Goal: Transaction & Acquisition: Purchase product/service

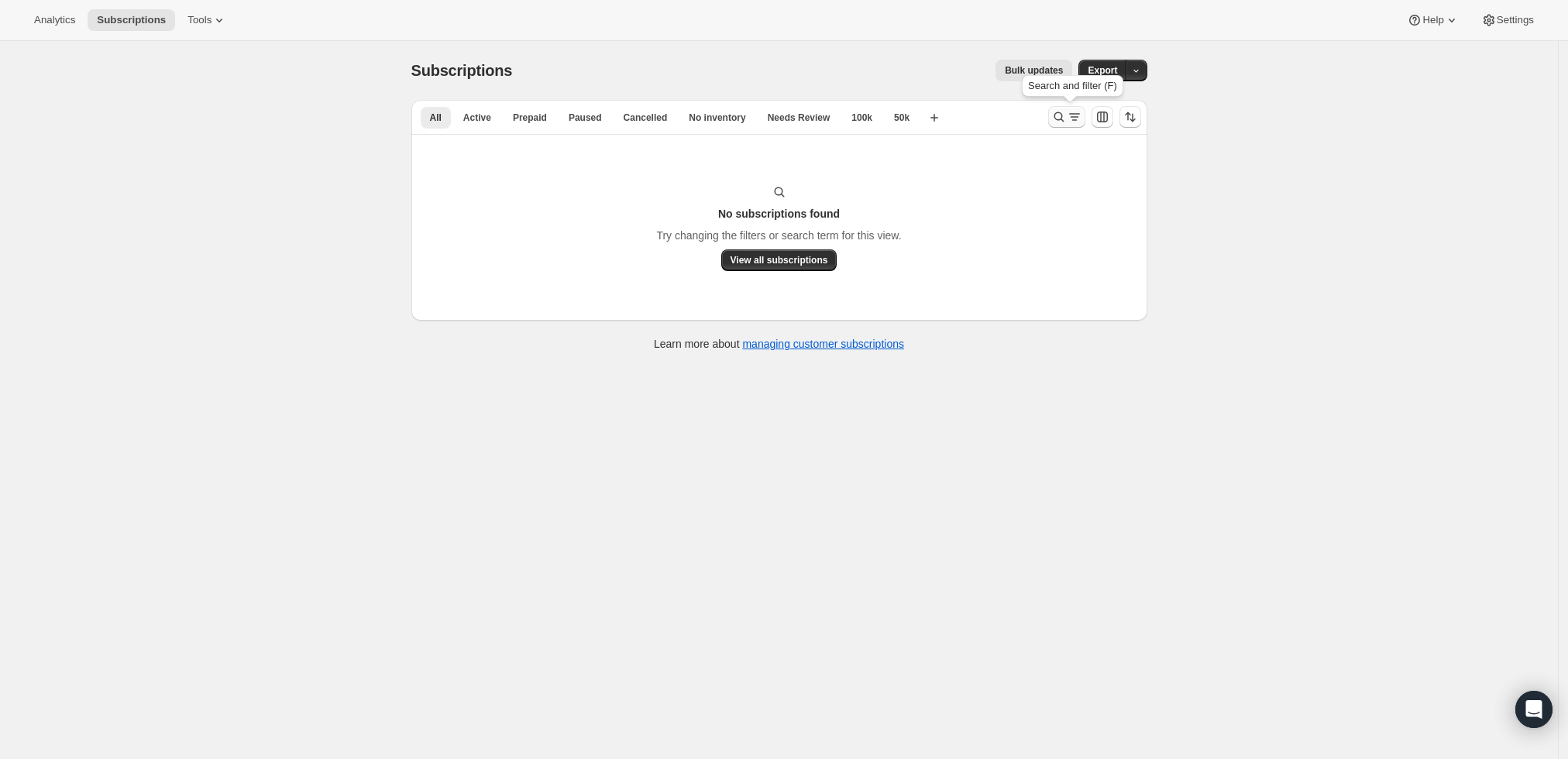
click at [1072, 110] on icon "Search and filter results" at bounding box center [1074, 116] width 15 height 15
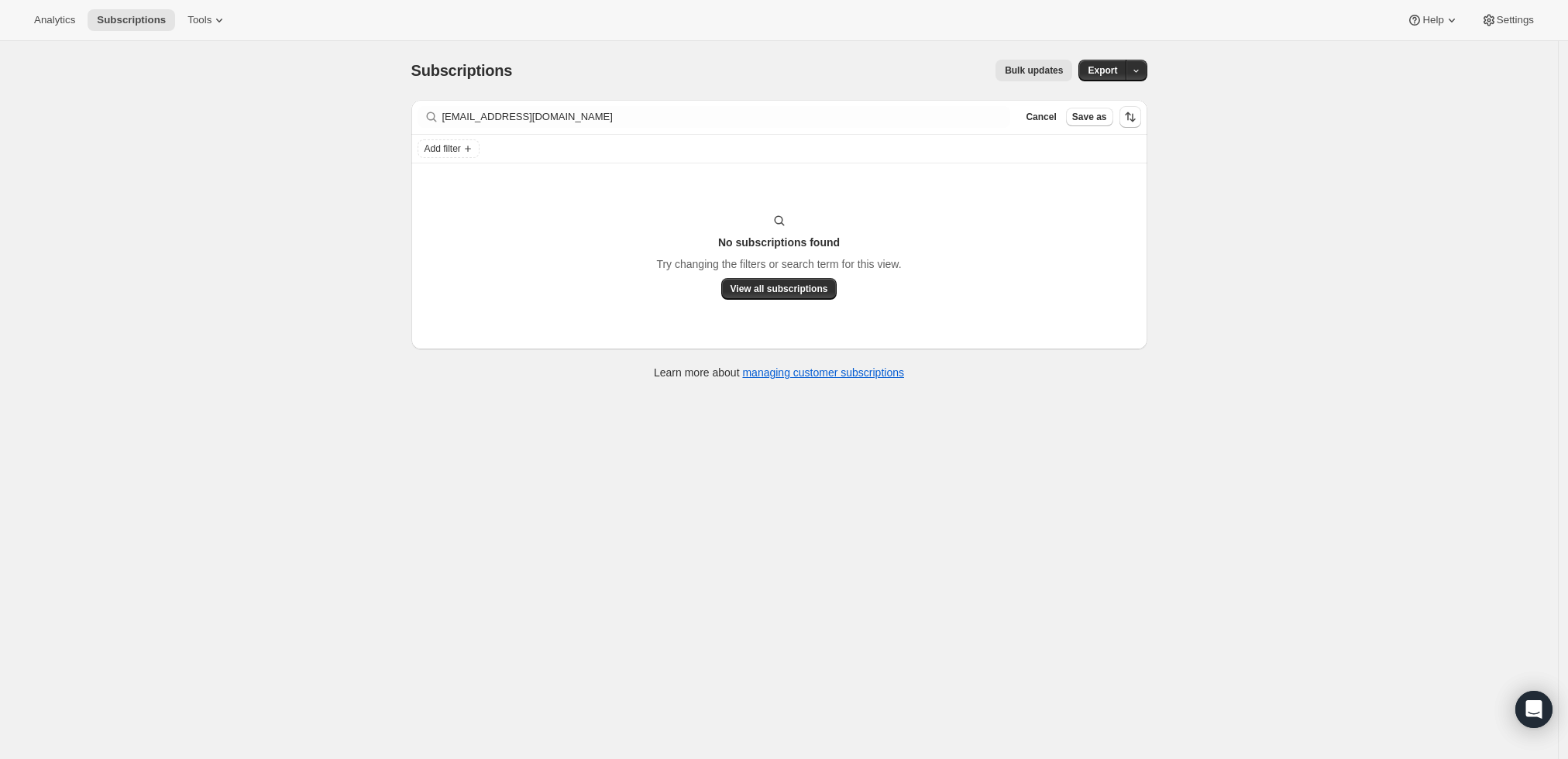
click at [781, 103] on div "Filter subscribers [EMAIL_ADDRESS][DOMAIN_NAME] Clear Cancel Save as" at bounding box center [779, 117] width 736 height 34
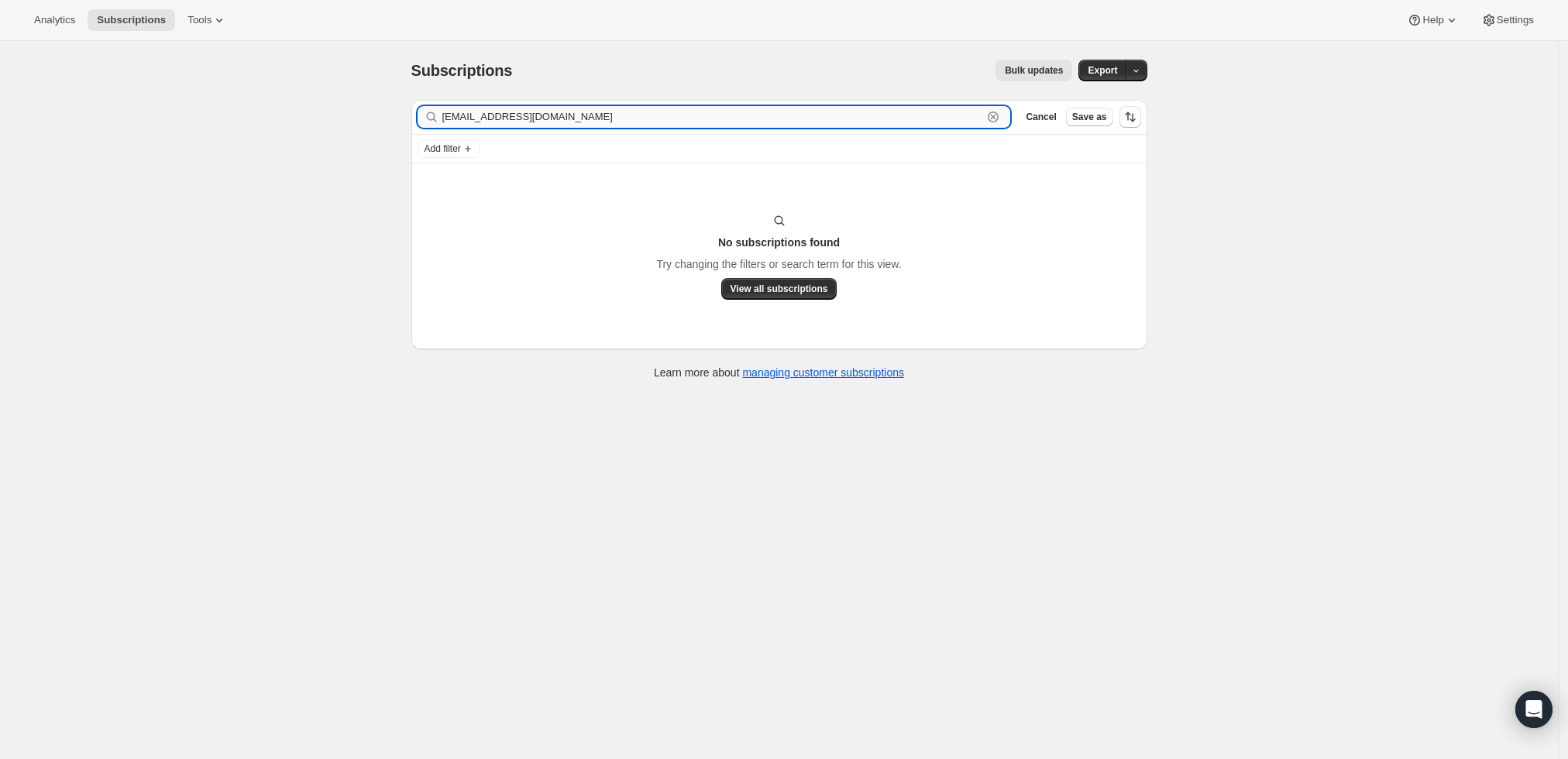
click at [772, 114] on input "[EMAIL_ADDRESS][DOMAIN_NAME]" at bounding box center [712, 117] width 540 height 21
paste input "aquilaf@sullcrom"
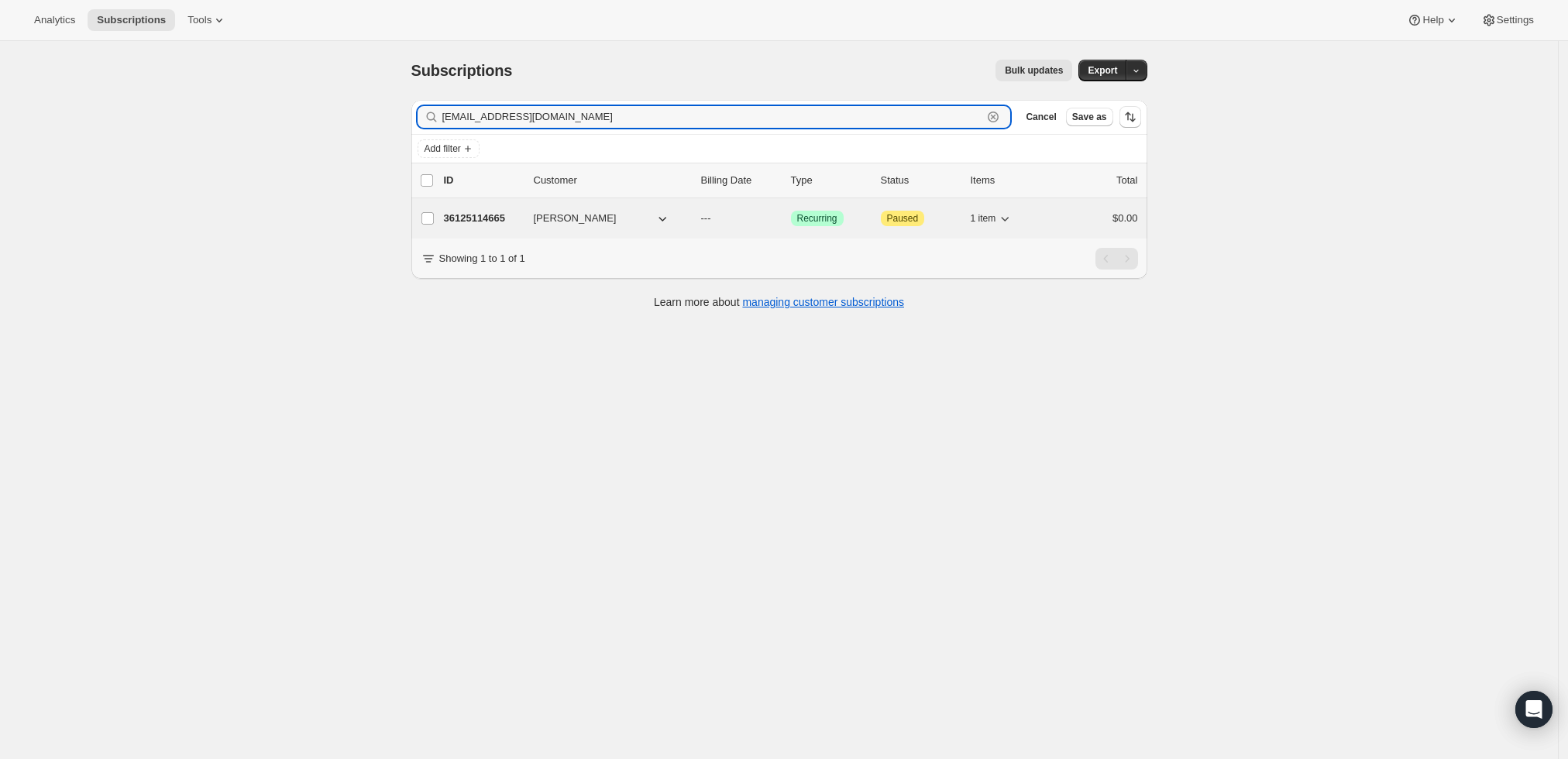
type input "[EMAIL_ADDRESS][DOMAIN_NAME]"
click at [466, 215] on p "36125114665" at bounding box center [482, 217] width 77 height 15
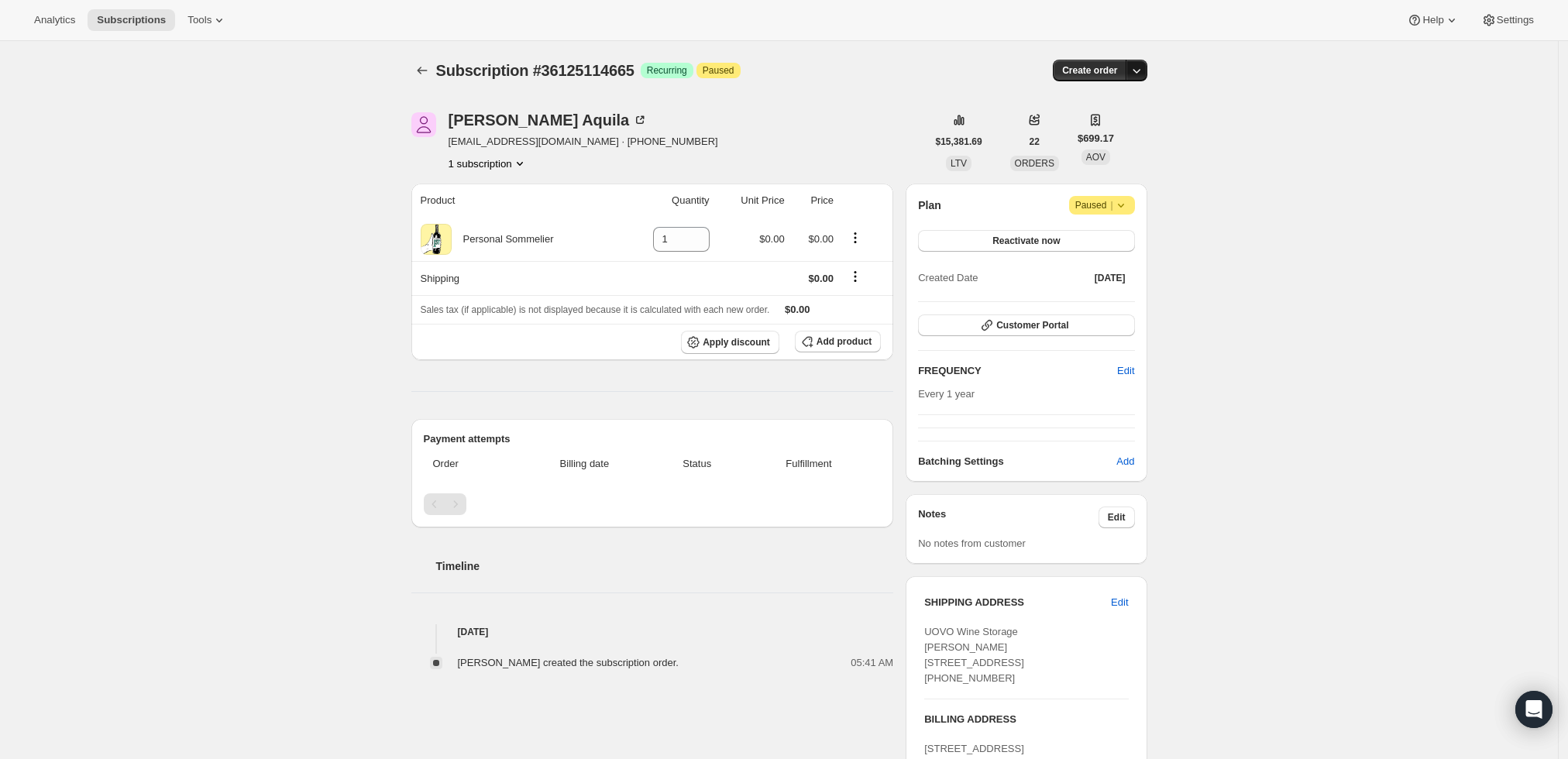
click at [1141, 66] on icon "button" at bounding box center [1136, 70] width 15 height 15
click at [1101, 126] on span "Create custom one-time order" at bounding box center [1076, 128] width 134 height 12
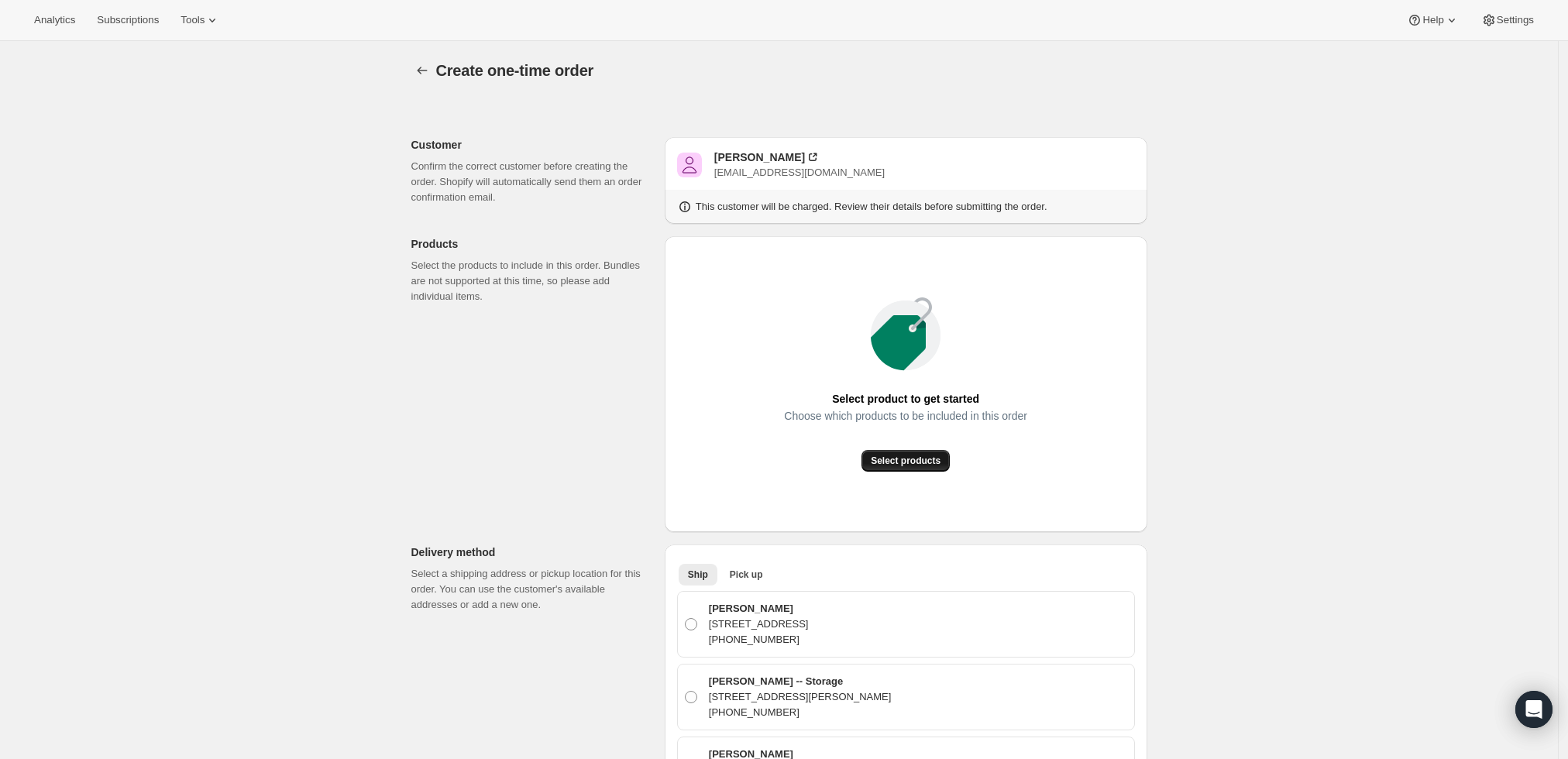
click at [924, 461] on span "Select products" at bounding box center [905, 461] width 70 height 12
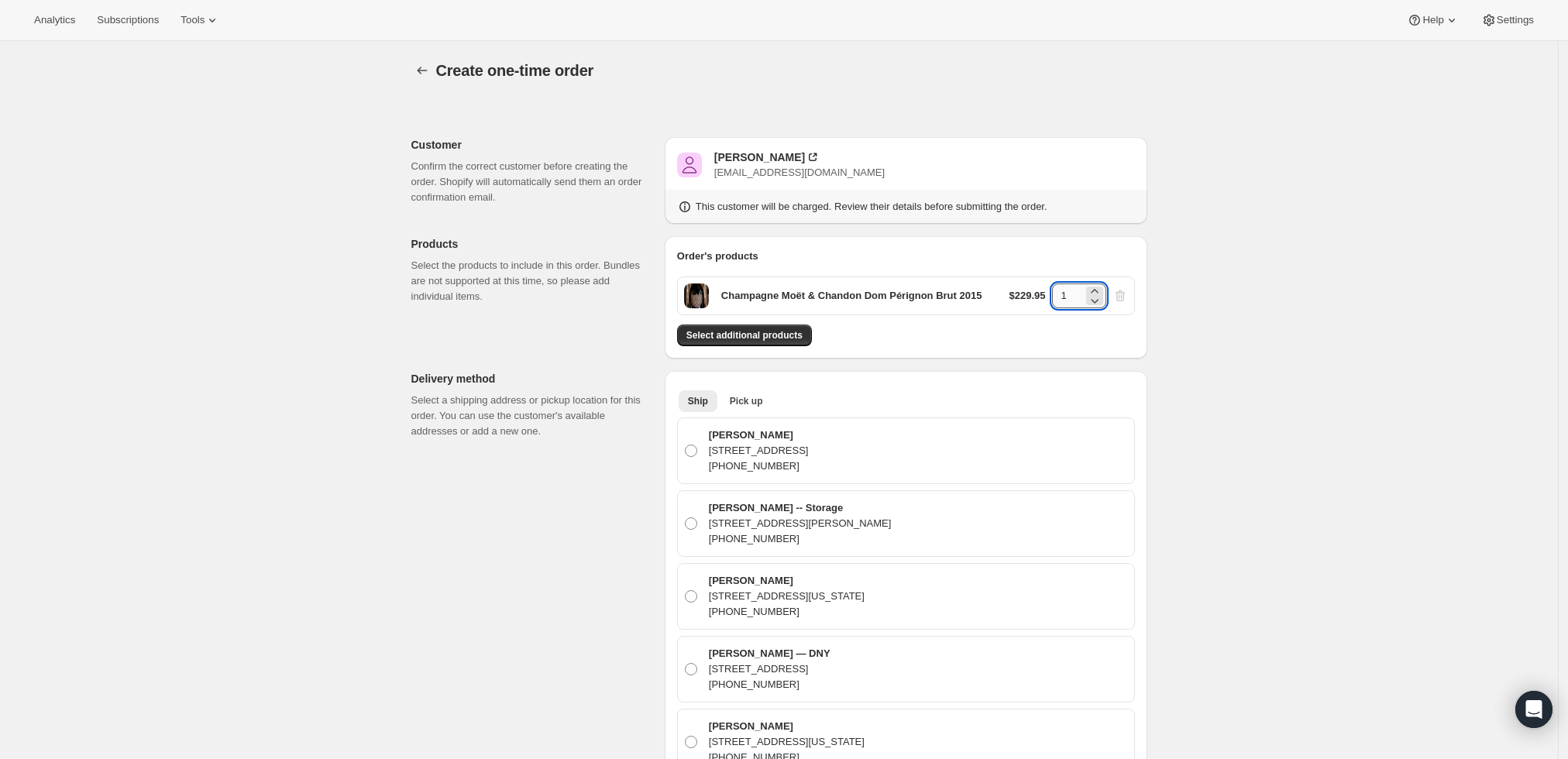
click at [1076, 290] on input "1" at bounding box center [1067, 296] width 31 height 25
drag, startPoint x: 1076, startPoint y: 290, endPoint x: 1058, endPoint y: 290, distance: 18.0
click at [1058, 290] on input "1" at bounding box center [1067, 296] width 31 height 25
type input "6"
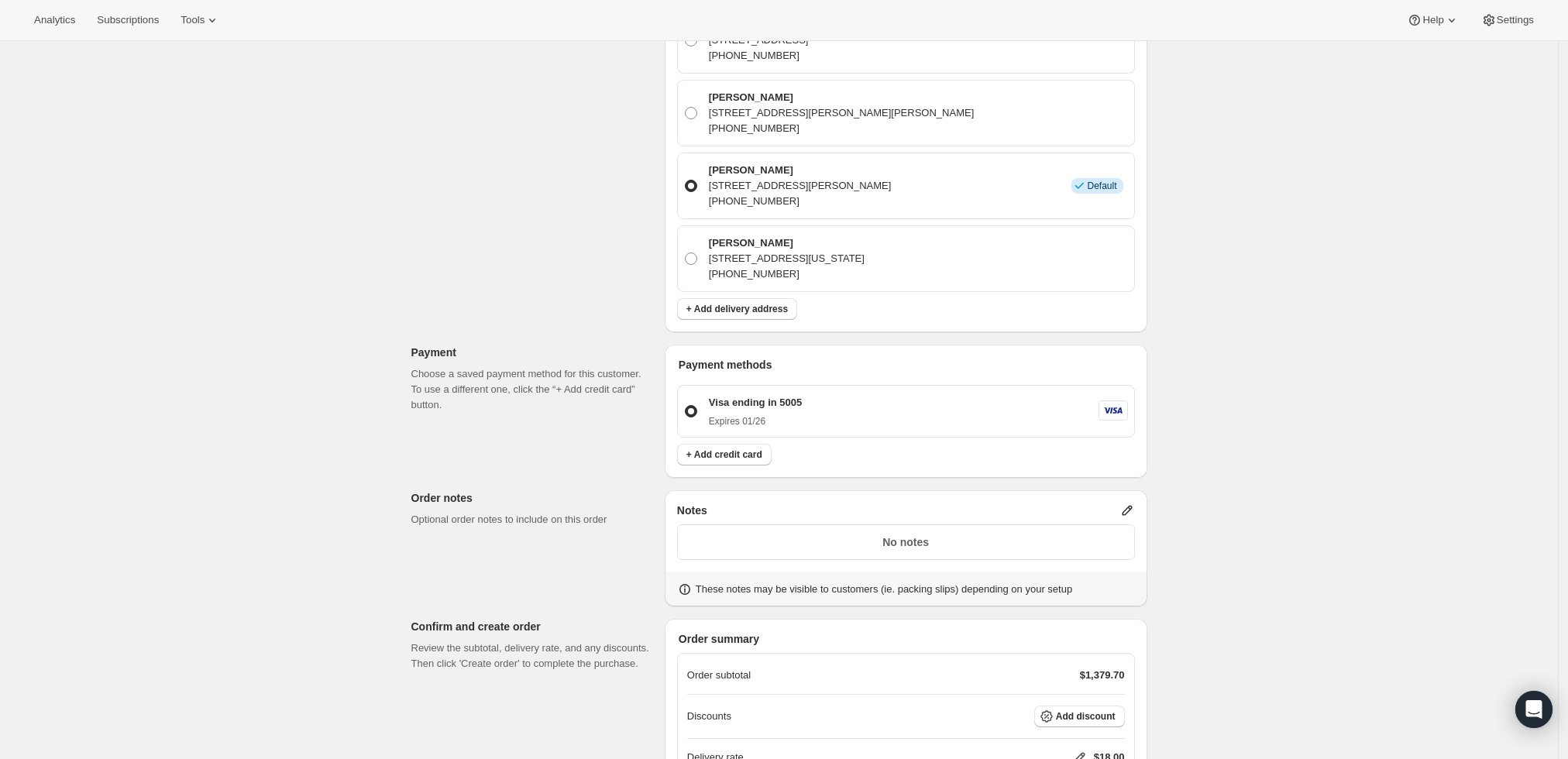
scroll to position [937, 0]
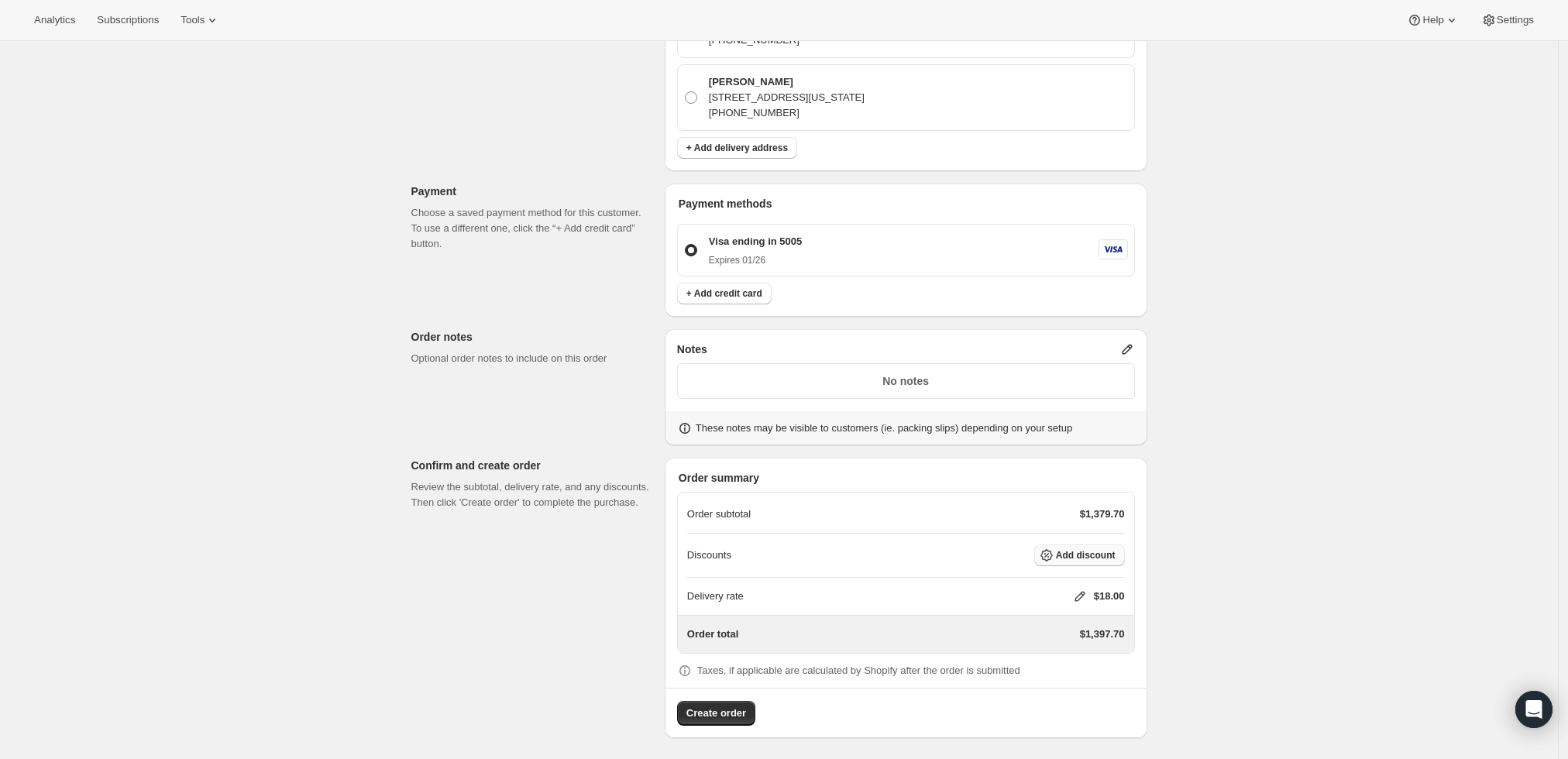
click at [1108, 550] on span "Add discount" at bounding box center [1085, 556] width 59 height 12
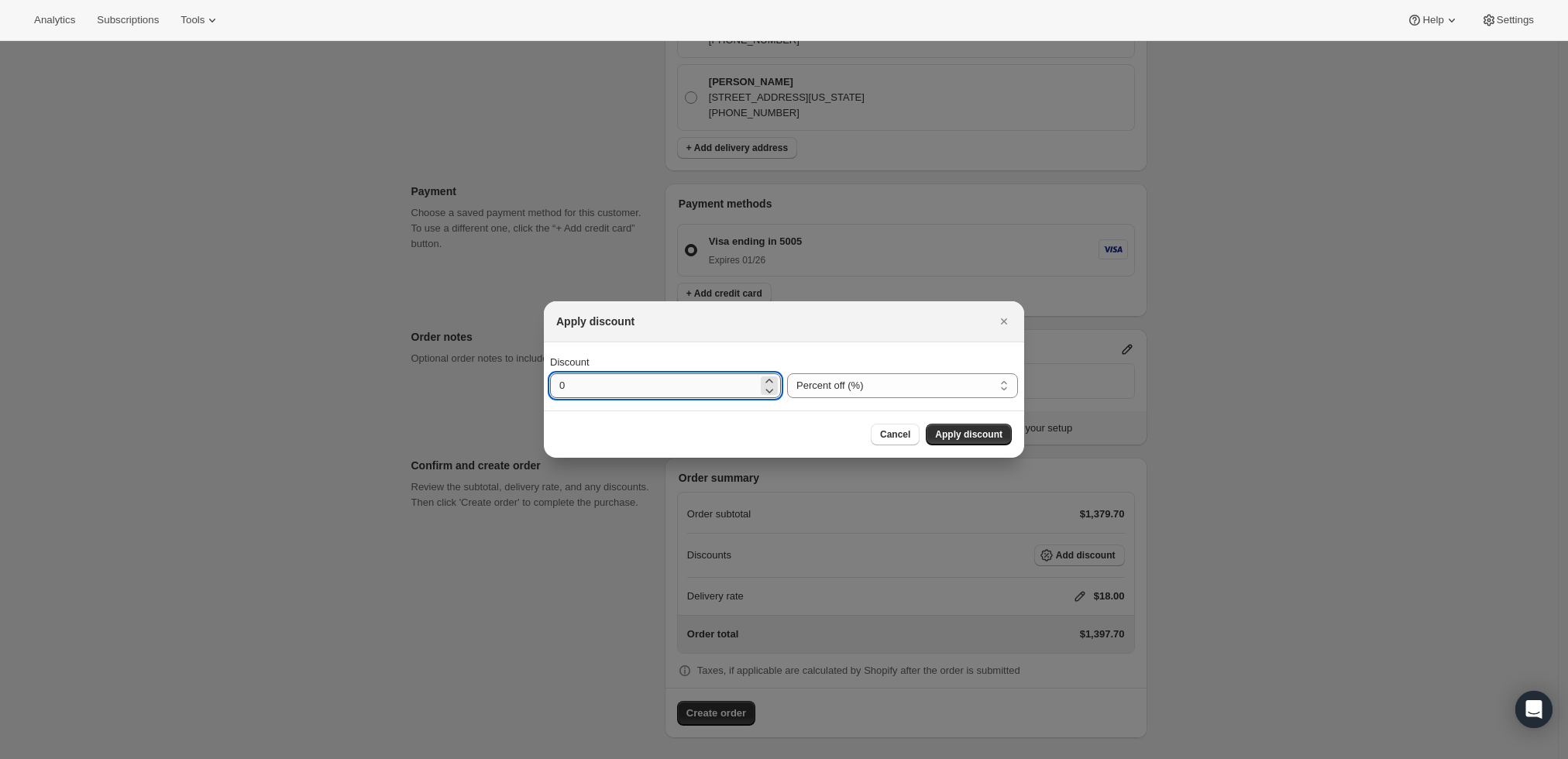
click at [716, 383] on input "0" at bounding box center [654, 386] width 208 height 25
type input "10"
click at [966, 441] on button "Apply discount" at bounding box center [968, 434] width 86 height 21
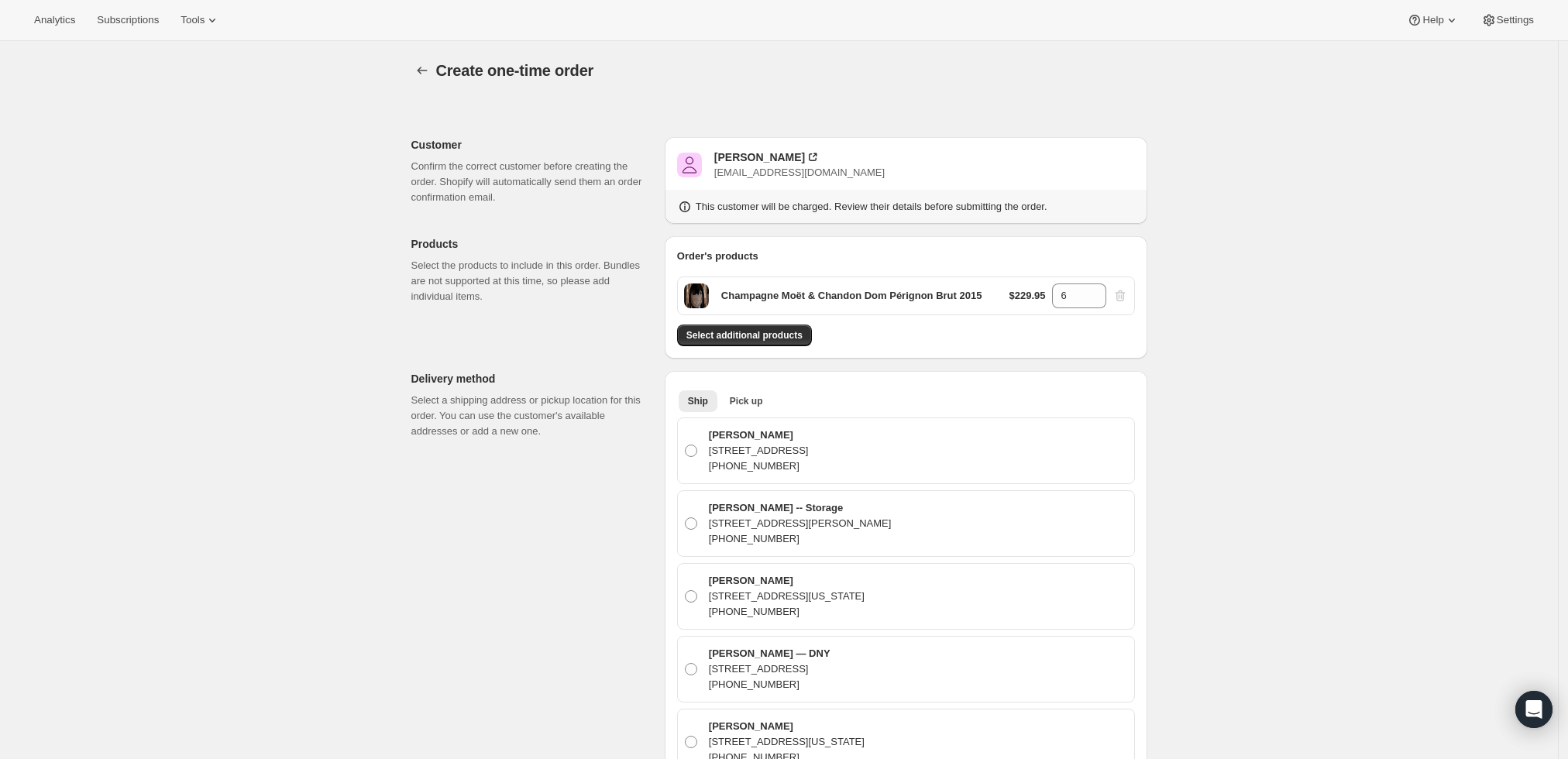
scroll to position [930, 0]
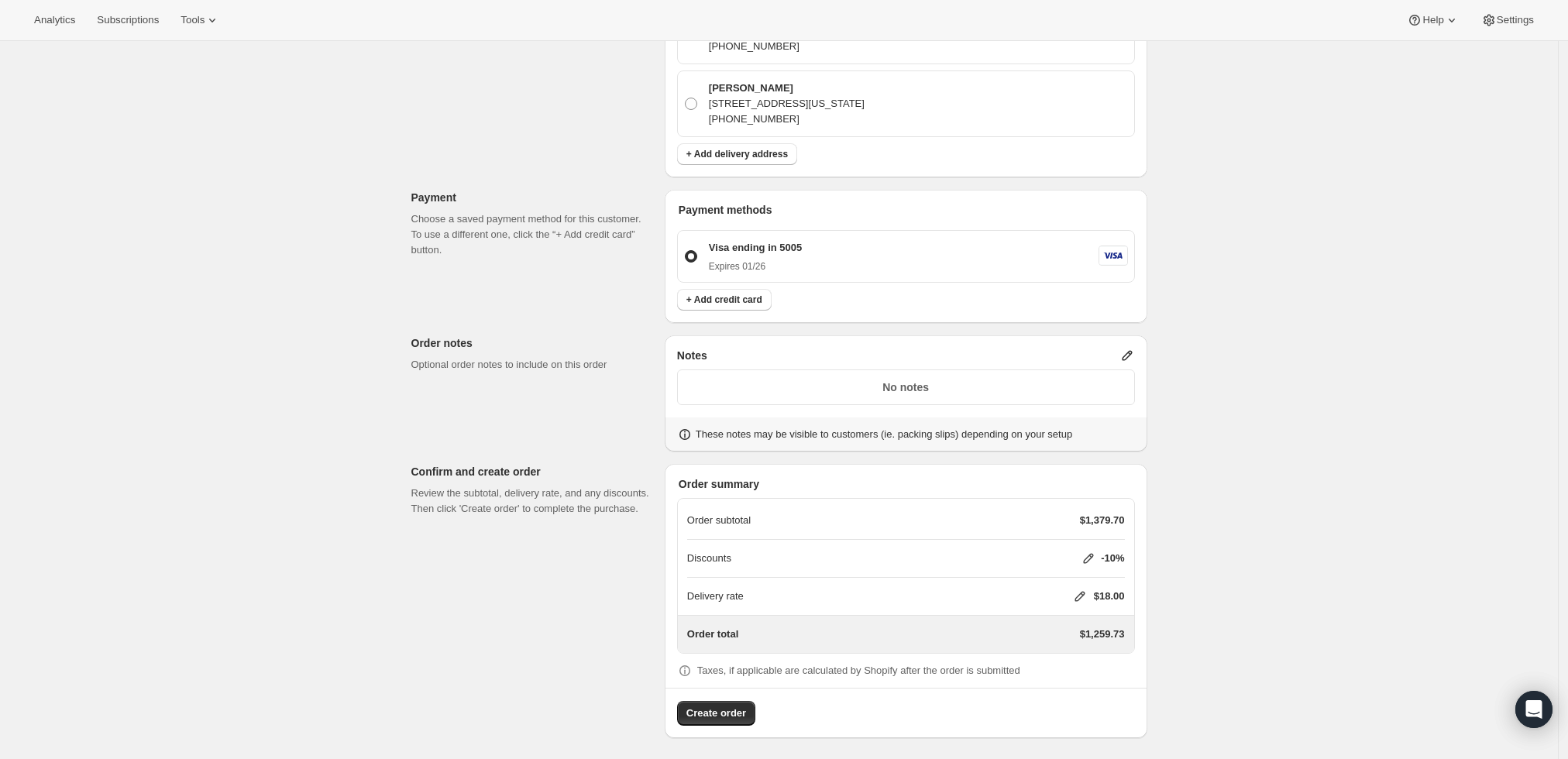
click at [1079, 591] on icon at bounding box center [1079, 596] width 15 height 15
click at [1066, 686] on span "Save" at bounding box center [1076, 688] width 21 height 12
click at [962, 387] on p "No notes" at bounding box center [905, 387] width 437 height 15
click at [1135, 349] on icon at bounding box center [1126, 355] width 15 height 15
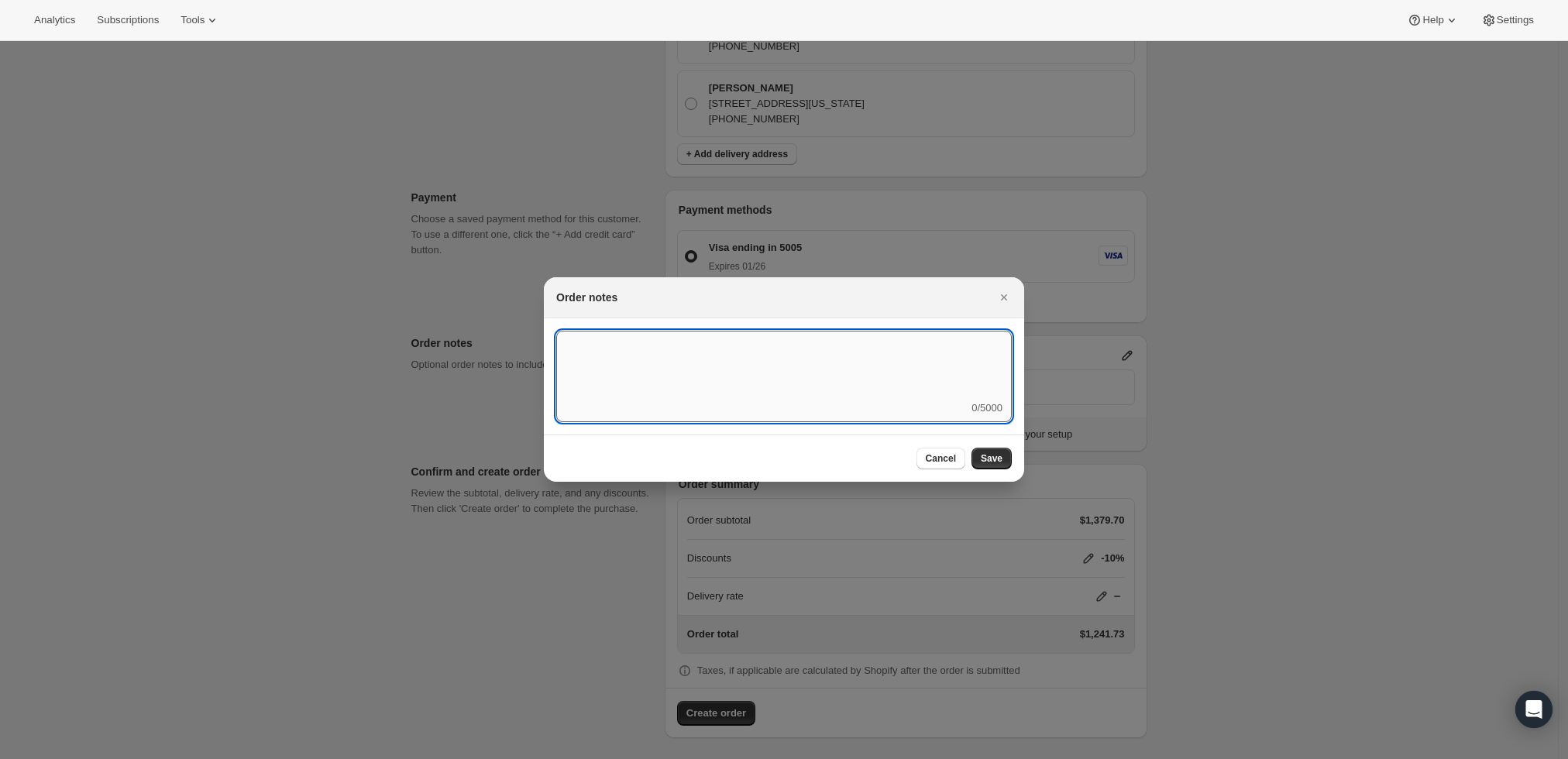
click at [925, 392] on textarea ":r3v:" at bounding box center [784, 366] width 455 height 70
type textarea "weather hold"
click at [997, 470] on button "Save" at bounding box center [991, 459] width 40 height 21
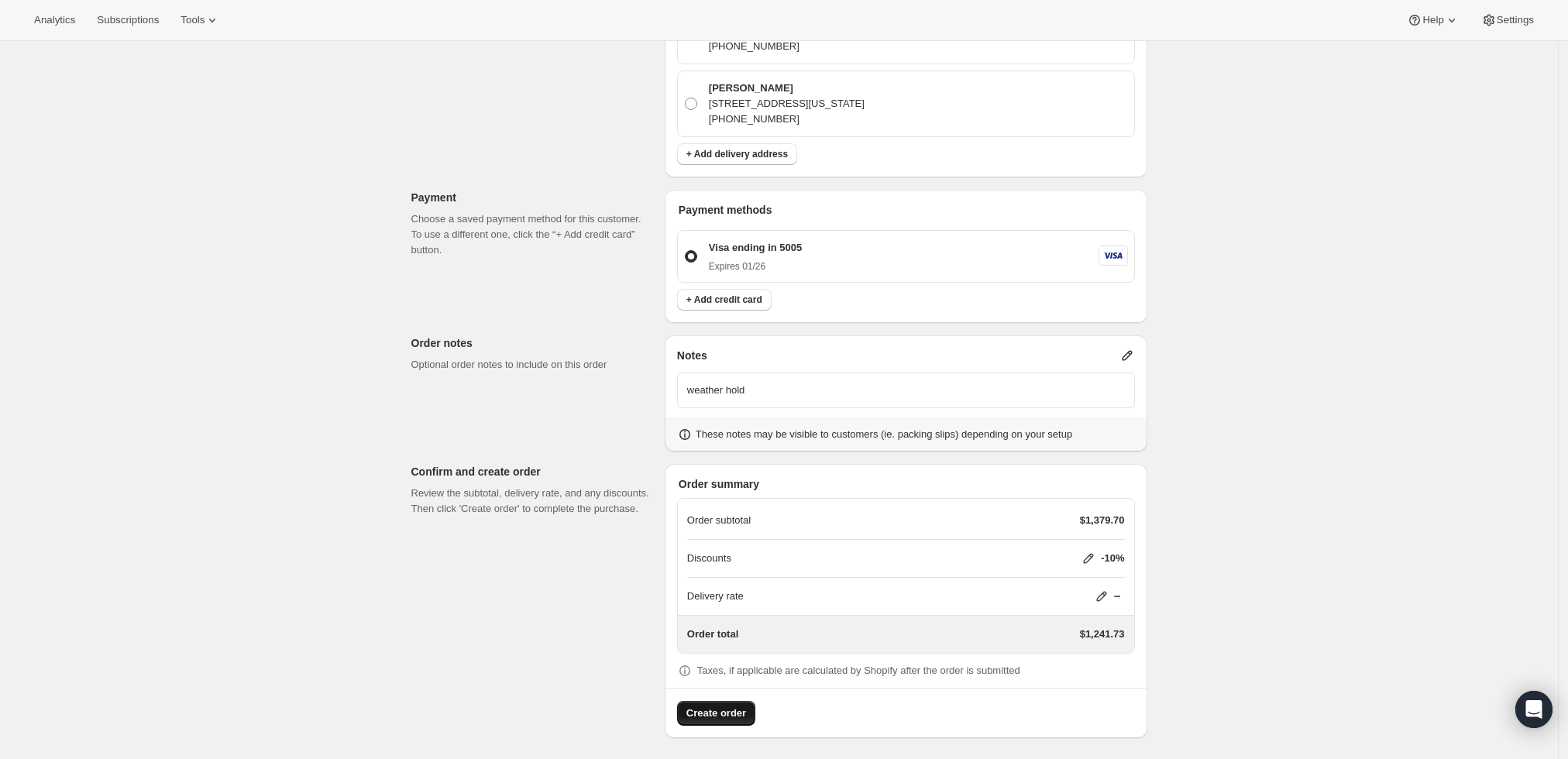
click at [682, 708] on button "Create order" at bounding box center [716, 714] width 78 height 25
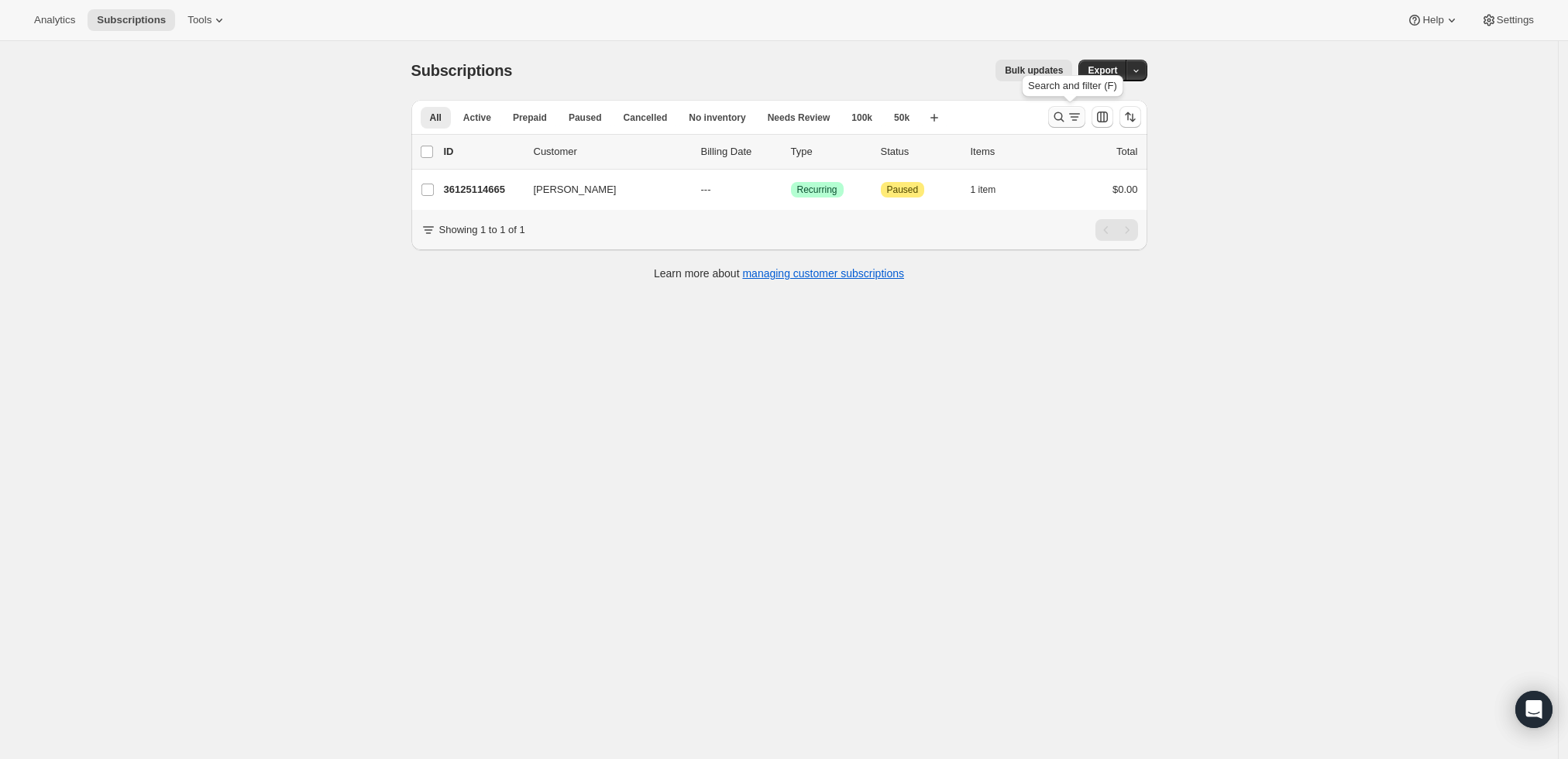
click at [1064, 113] on icon "Search and filter results" at bounding box center [1059, 116] width 15 height 15
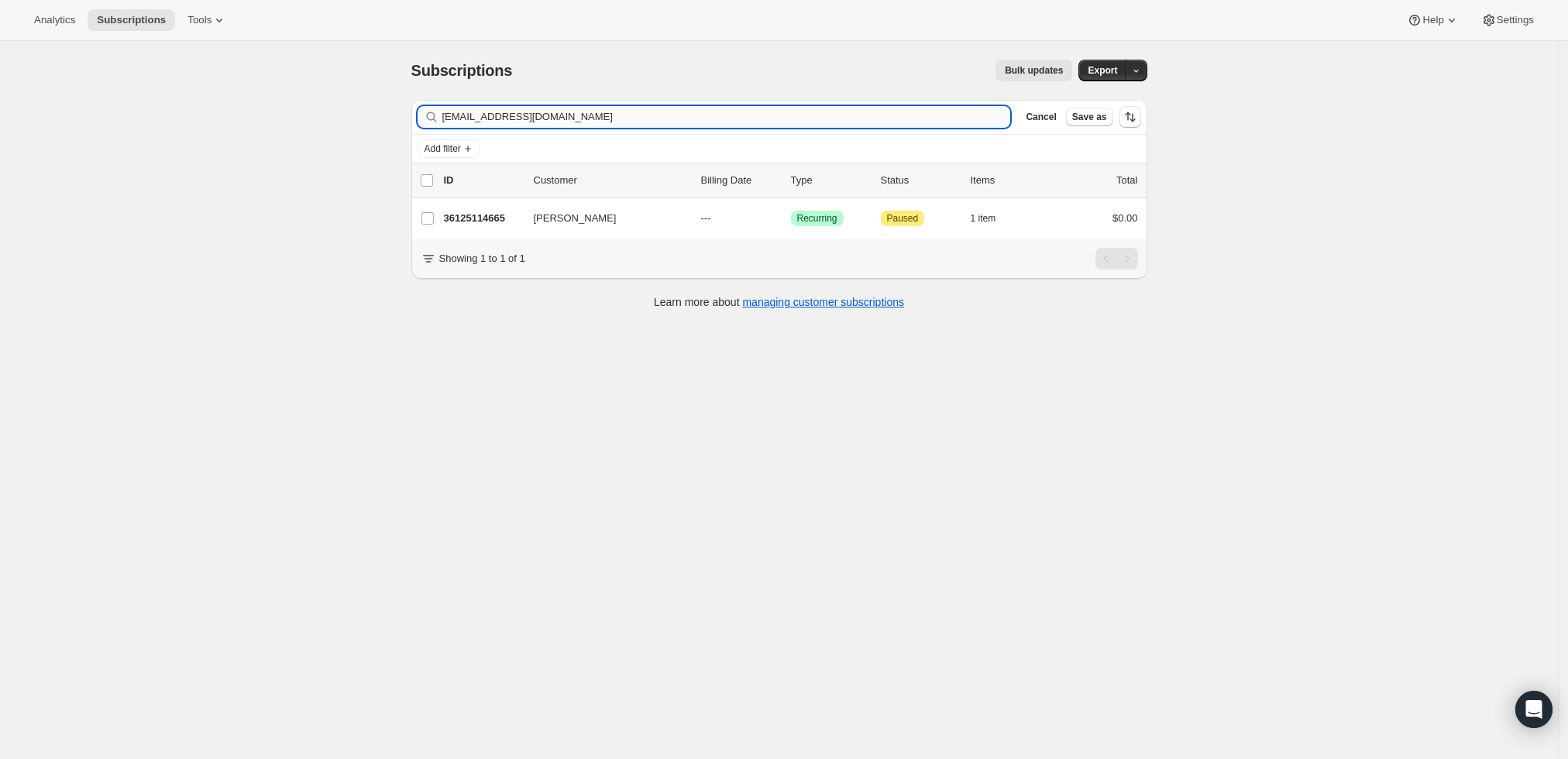
click at [680, 120] on input "[EMAIL_ADDRESS][DOMAIN_NAME]" at bounding box center [726, 117] width 569 height 21
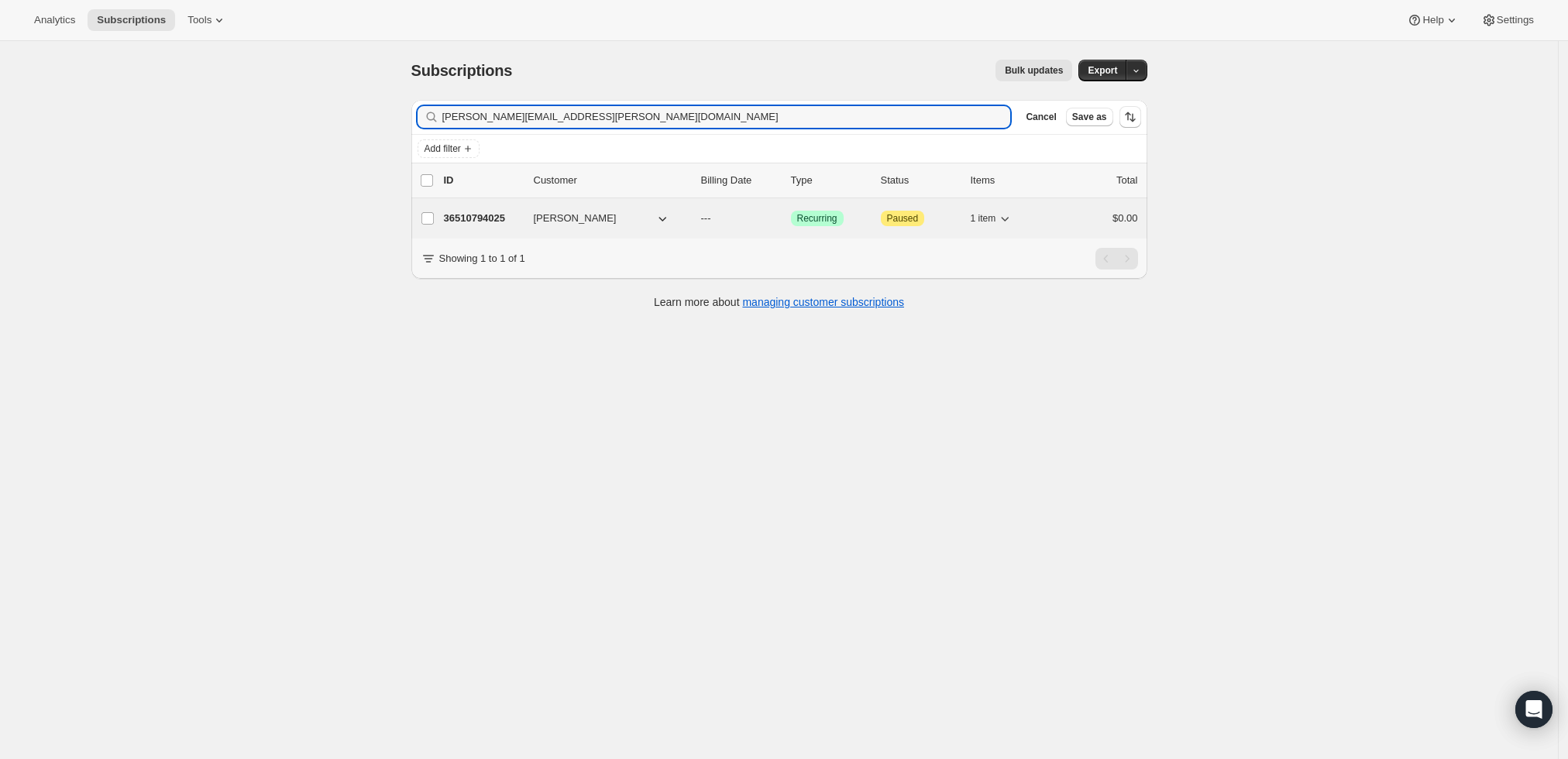
type input "[PERSON_NAME][EMAIL_ADDRESS][PERSON_NAME][DOMAIN_NAME]"
click at [483, 210] on p "36510794025" at bounding box center [482, 217] width 77 height 15
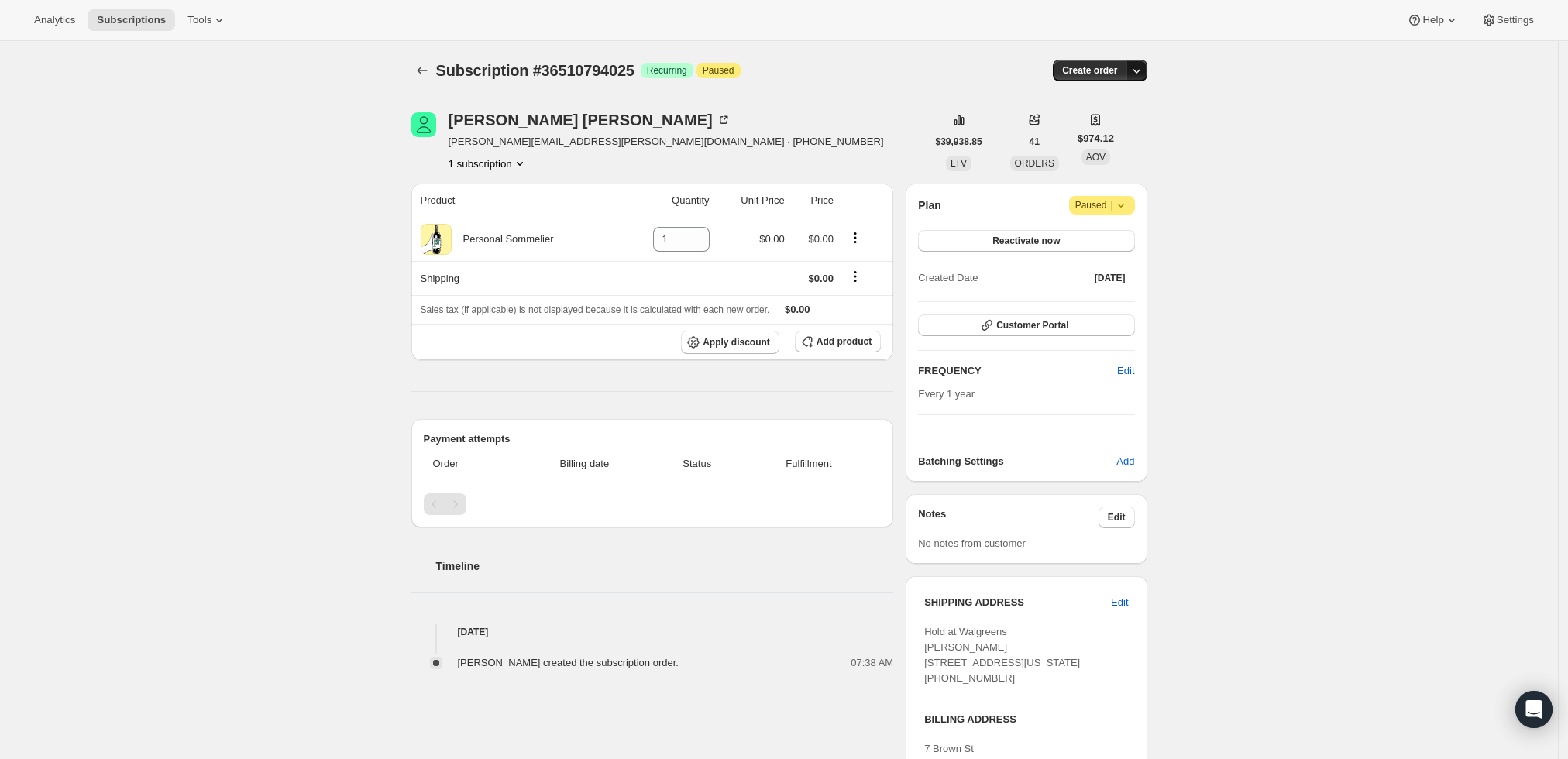
click at [1139, 69] on icon "button" at bounding box center [1136, 70] width 15 height 15
click at [1083, 123] on span "Create custom one-time order" at bounding box center [1076, 128] width 134 height 12
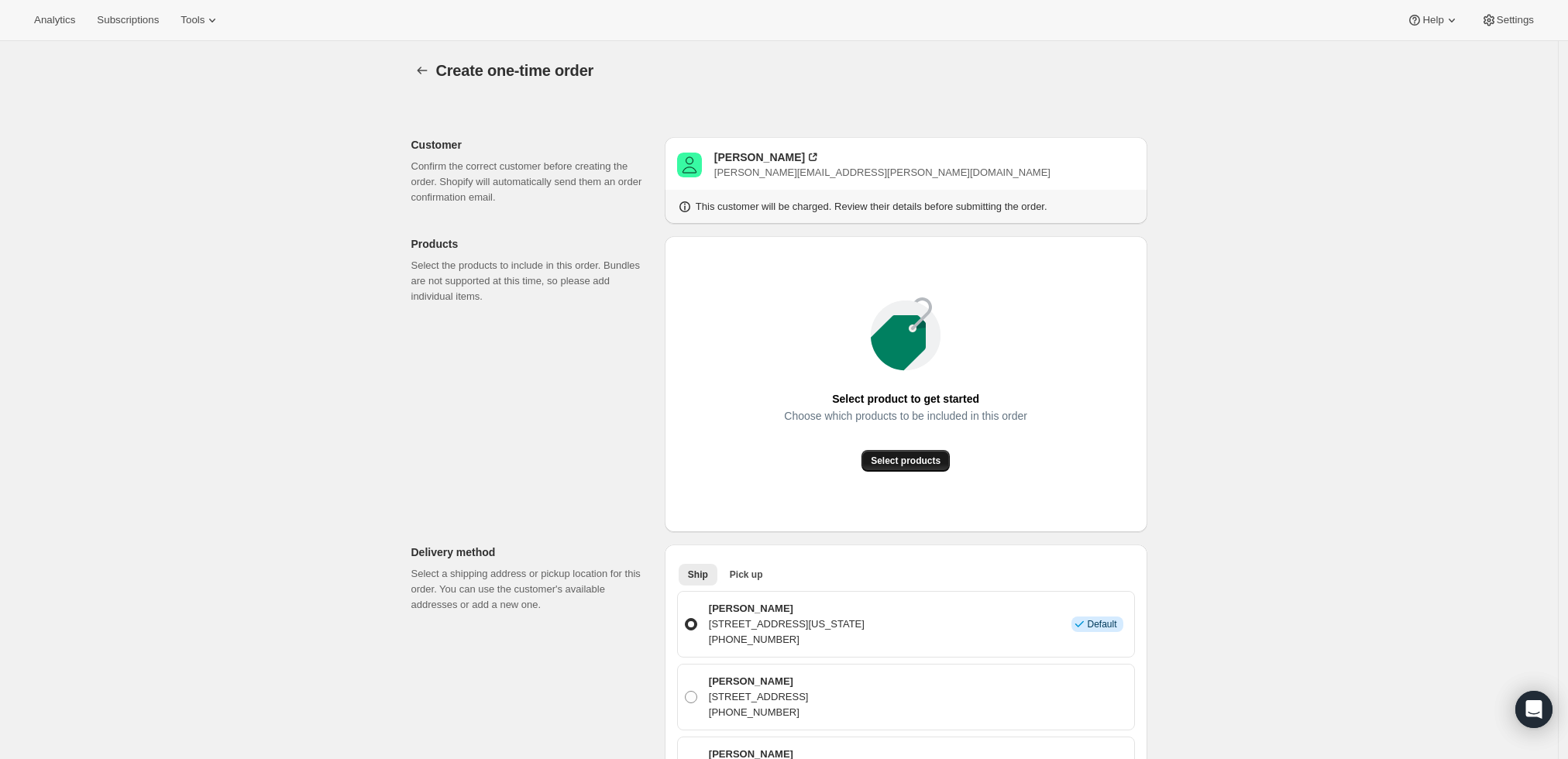
click at [922, 464] on span "Select products" at bounding box center [905, 461] width 70 height 12
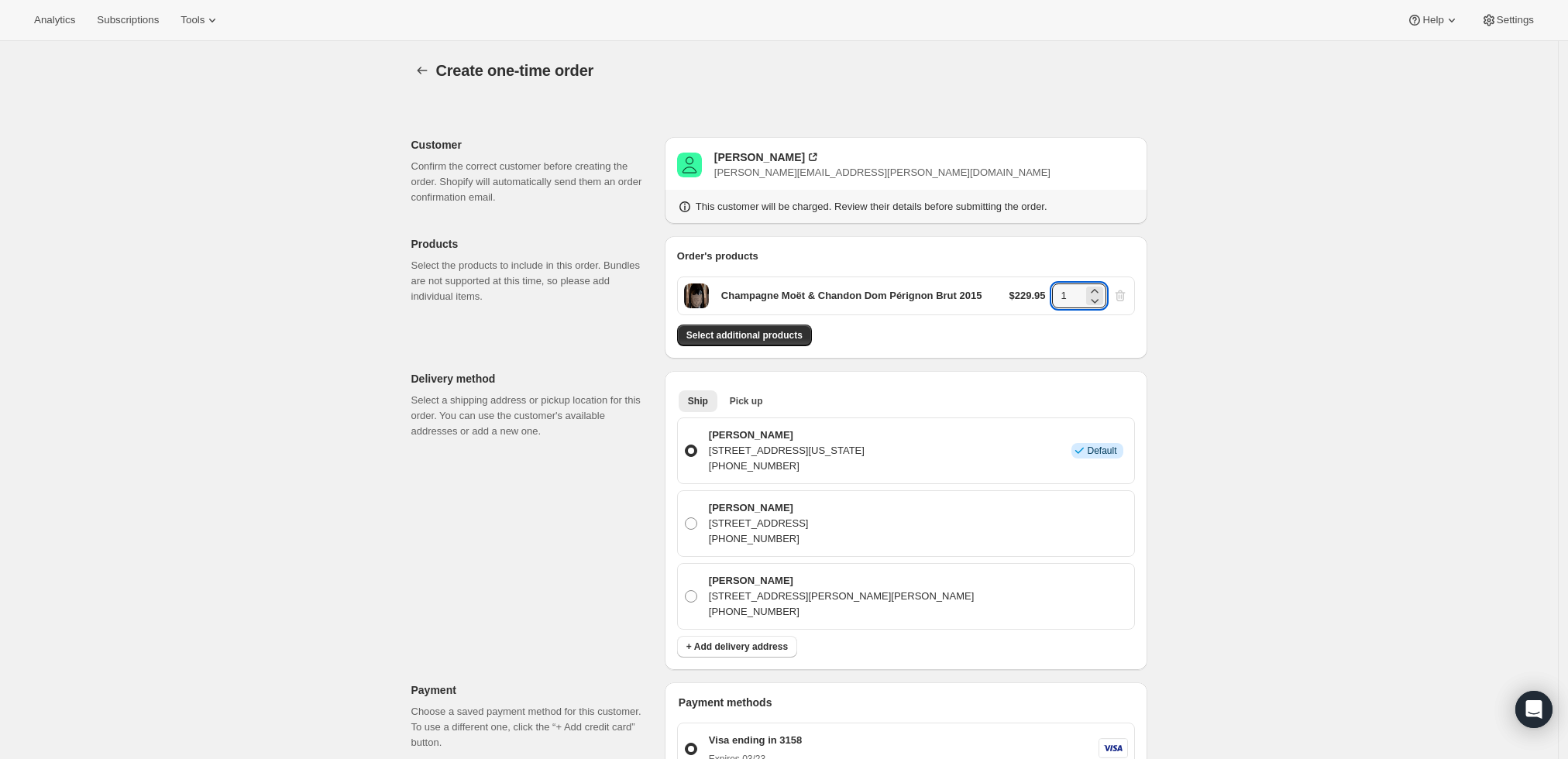
drag, startPoint x: 1078, startPoint y: 299, endPoint x: 1004, endPoint y: 304, distance: 74.2
click at [1004, 304] on div "Champagne Moët & Chandon Dom Pérignon Brut 2015 $229.95 1" at bounding box center [906, 296] width 458 height 39
type input "6"
click at [1306, 334] on div "Create one-time order. This page is ready Create one-time order Customer Confir…" at bounding box center [778, 658] width 1557 height 1235
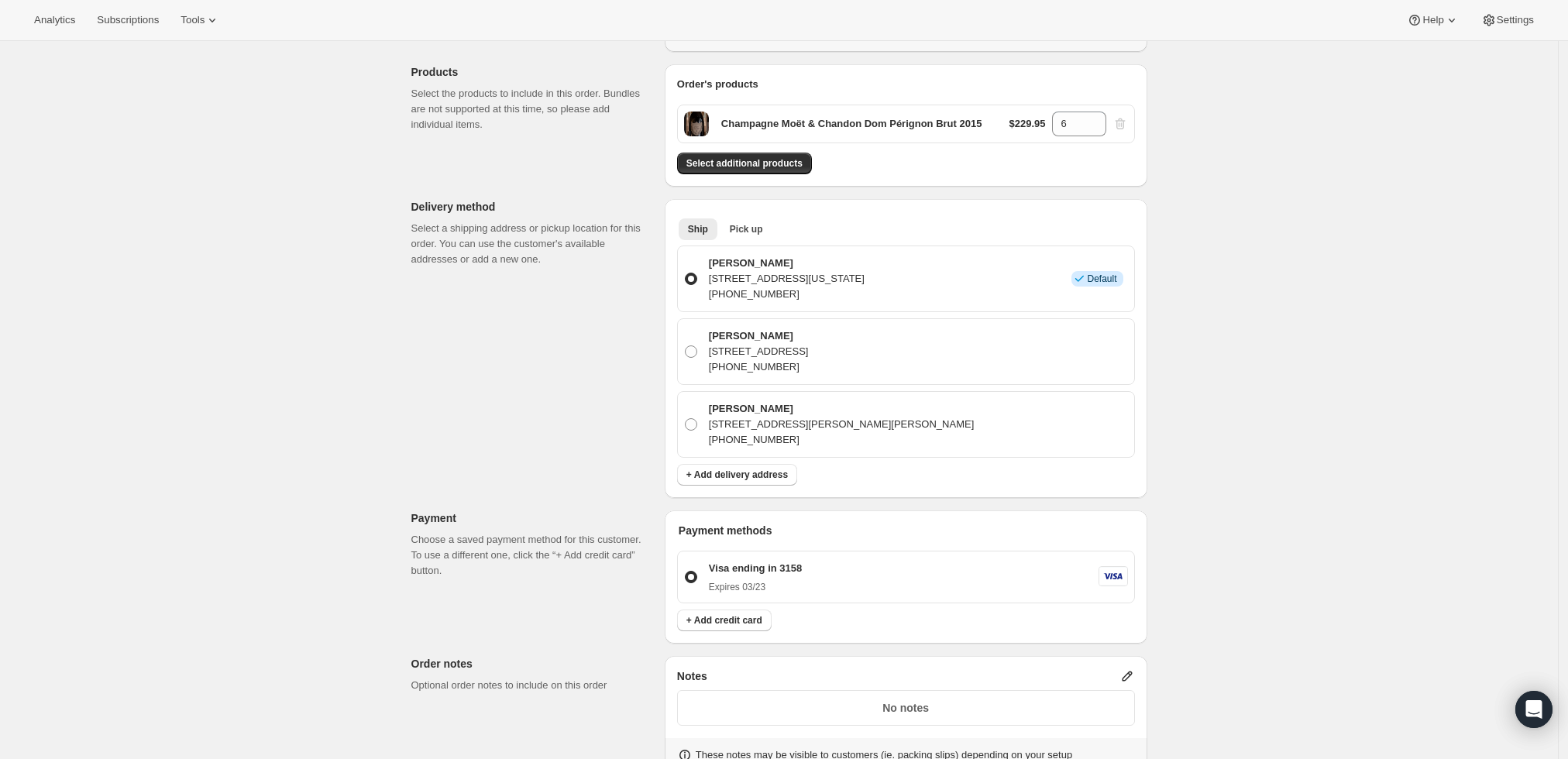
scroll to position [344, 0]
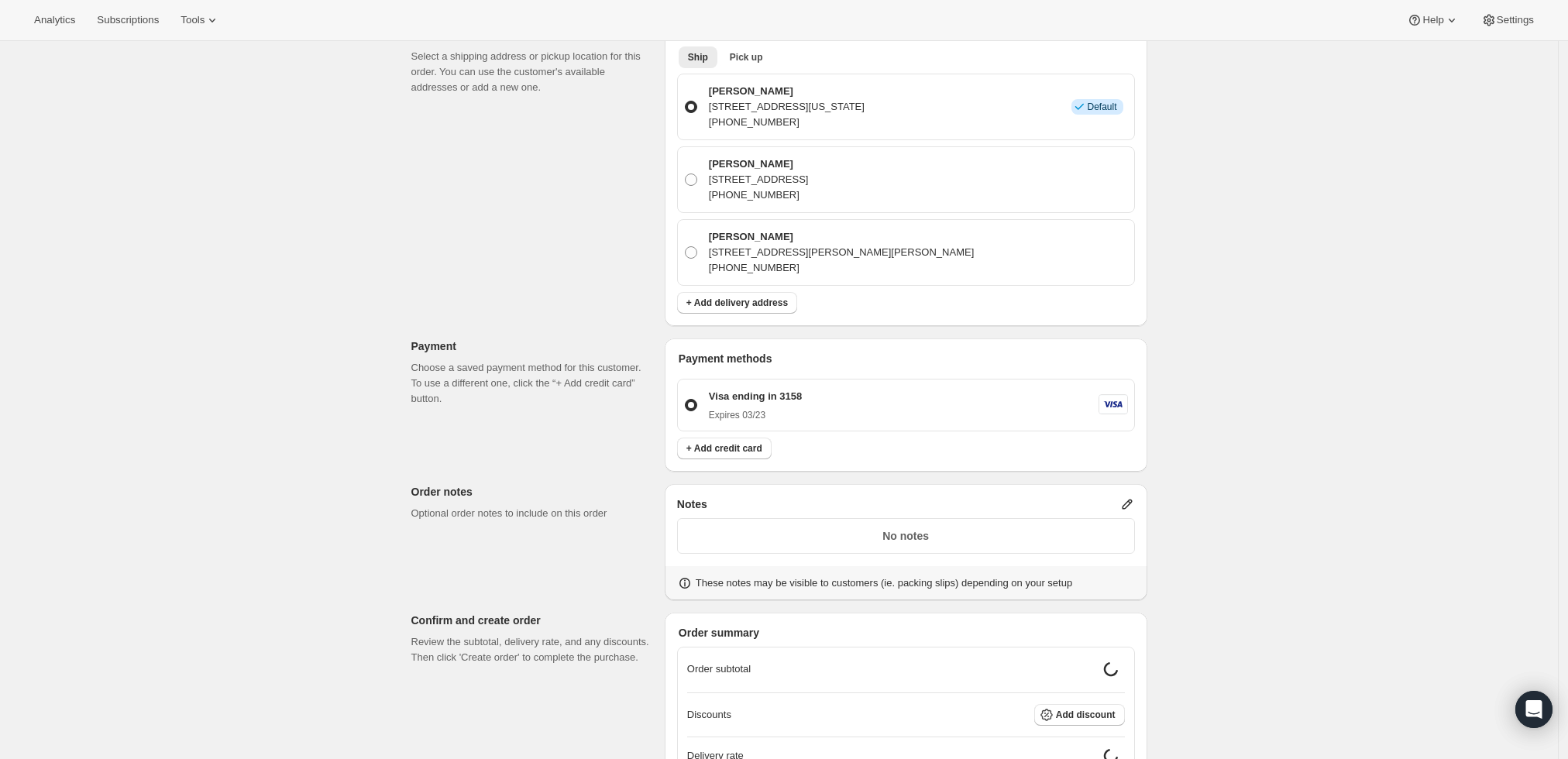
click at [1014, 539] on p "No notes" at bounding box center [905, 535] width 437 height 15
click at [1129, 501] on icon at bounding box center [1126, 504] width 15 height 15
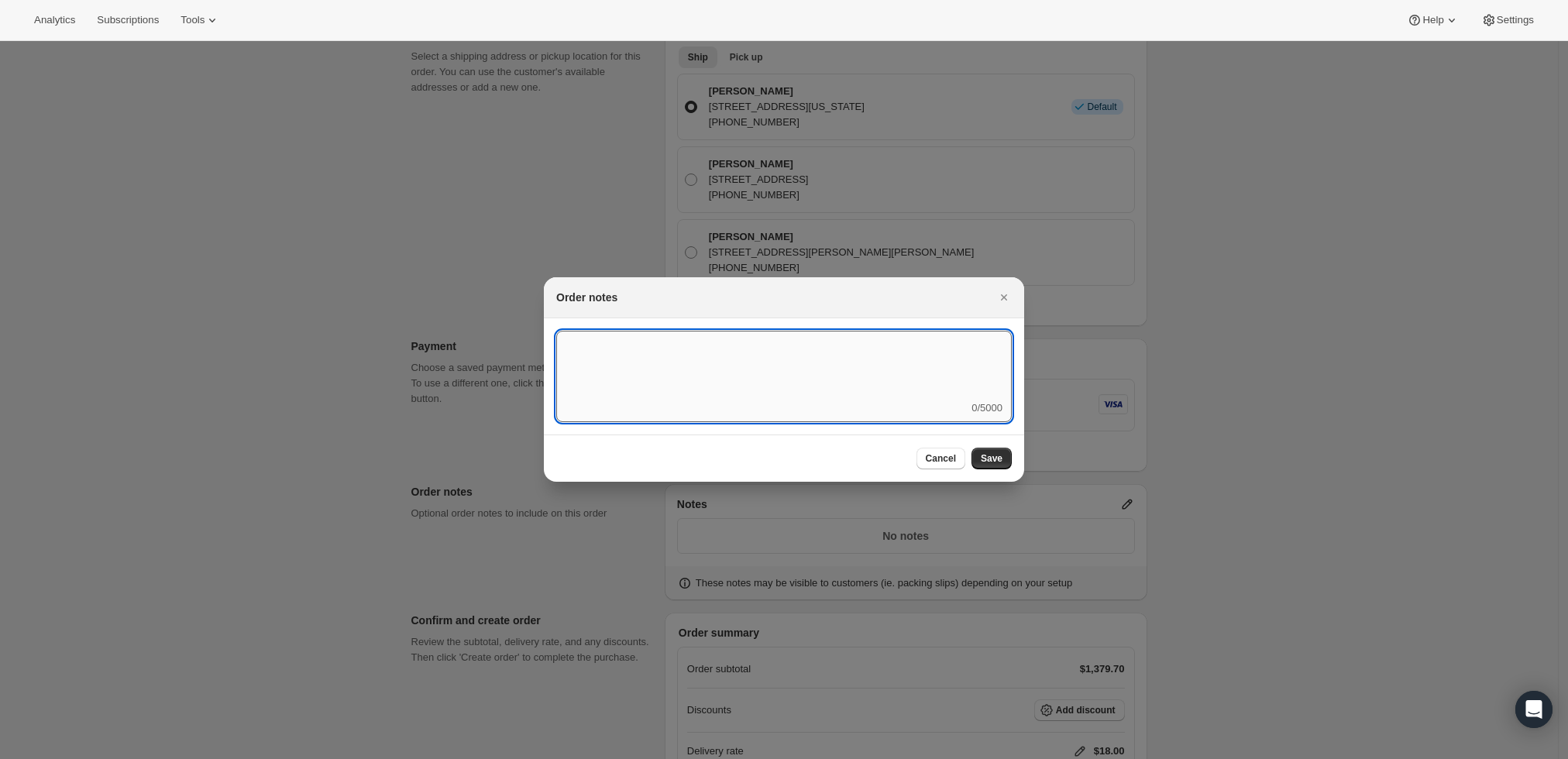
click at [798, 391] on textarea ":r8r:" at bounding box center [784, 366] width 455 height 70
type textarea "Weather HOLD"
click at [996, 453] on span "Save" at bounding box center [991, 459] width 21 height 12
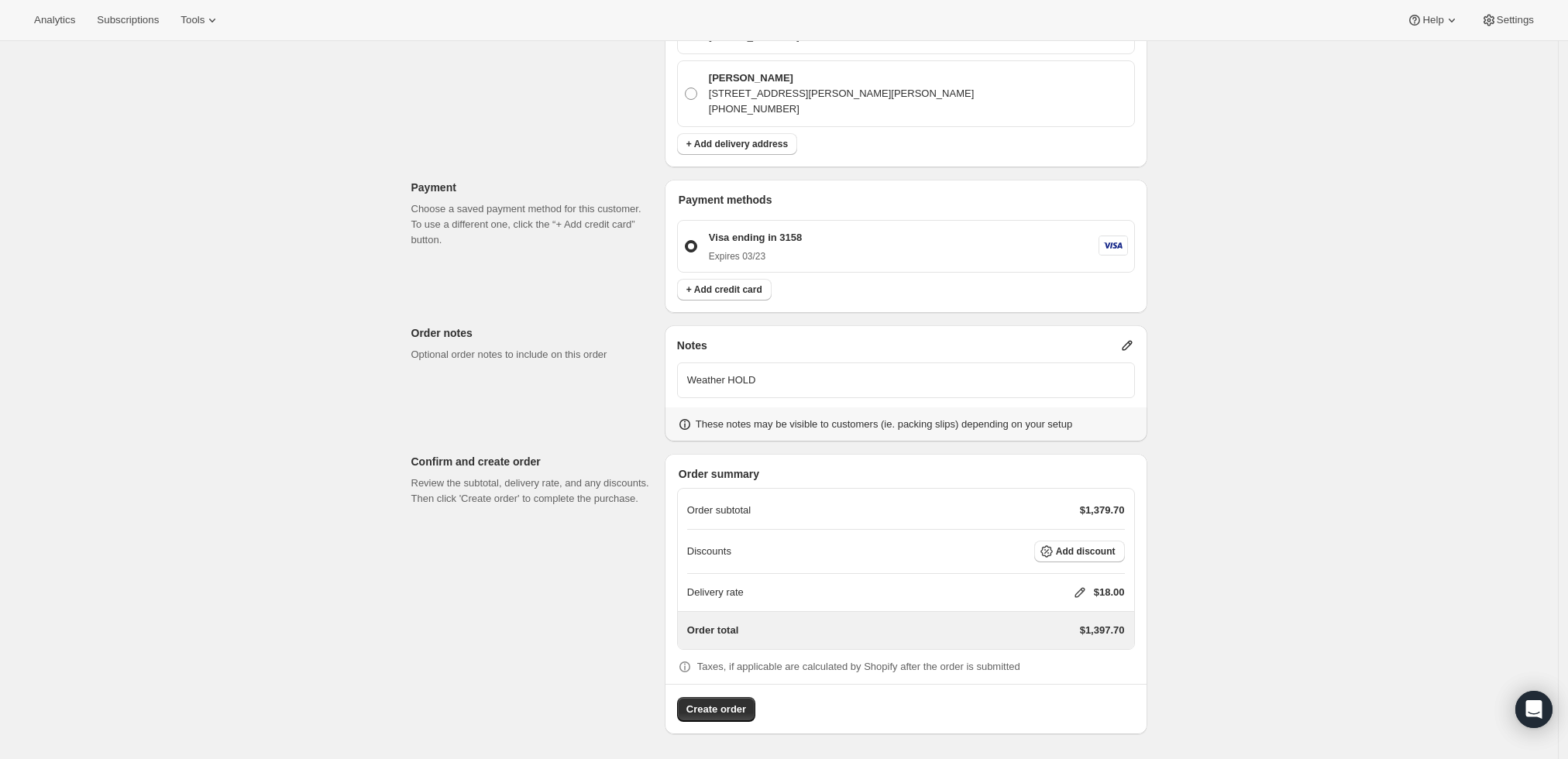
scroll to position [501, 0]
click at [1084, 590] on icon at bounding box center [1079, 595] width 10 height 10
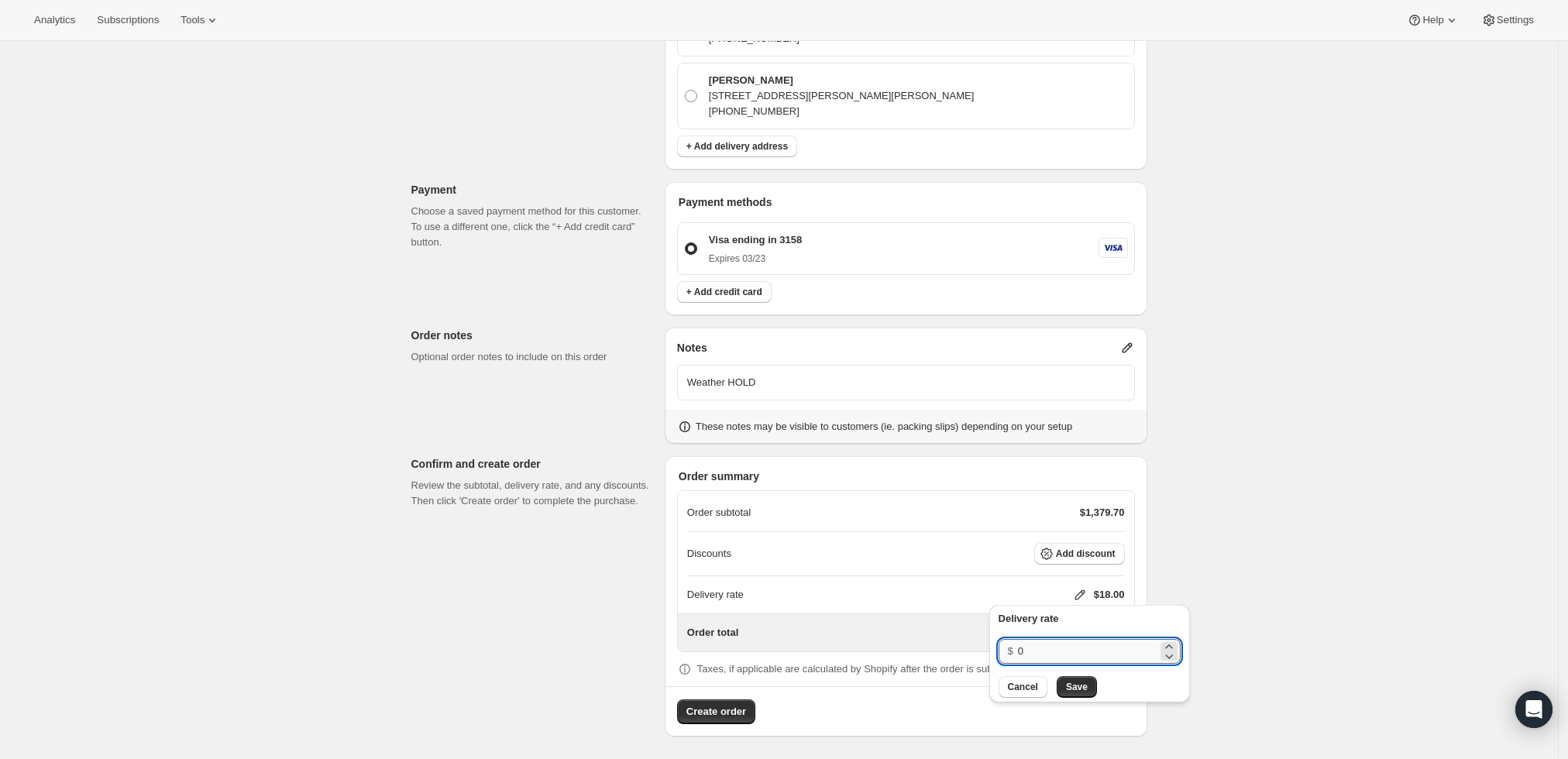
click at [1068, 649] on input "0" at bounding box center [1087, 652] width 139 height 25
type input "0"
click at [1228, 538] on div "Create one-time order. This page is ready Create one-time order Customer Confir…" at bounding box center [778, 151] width 1557 height 1222
click at [1113, 545] on button "Add discount" at bounding box center [1079, 554] width 91 height 21
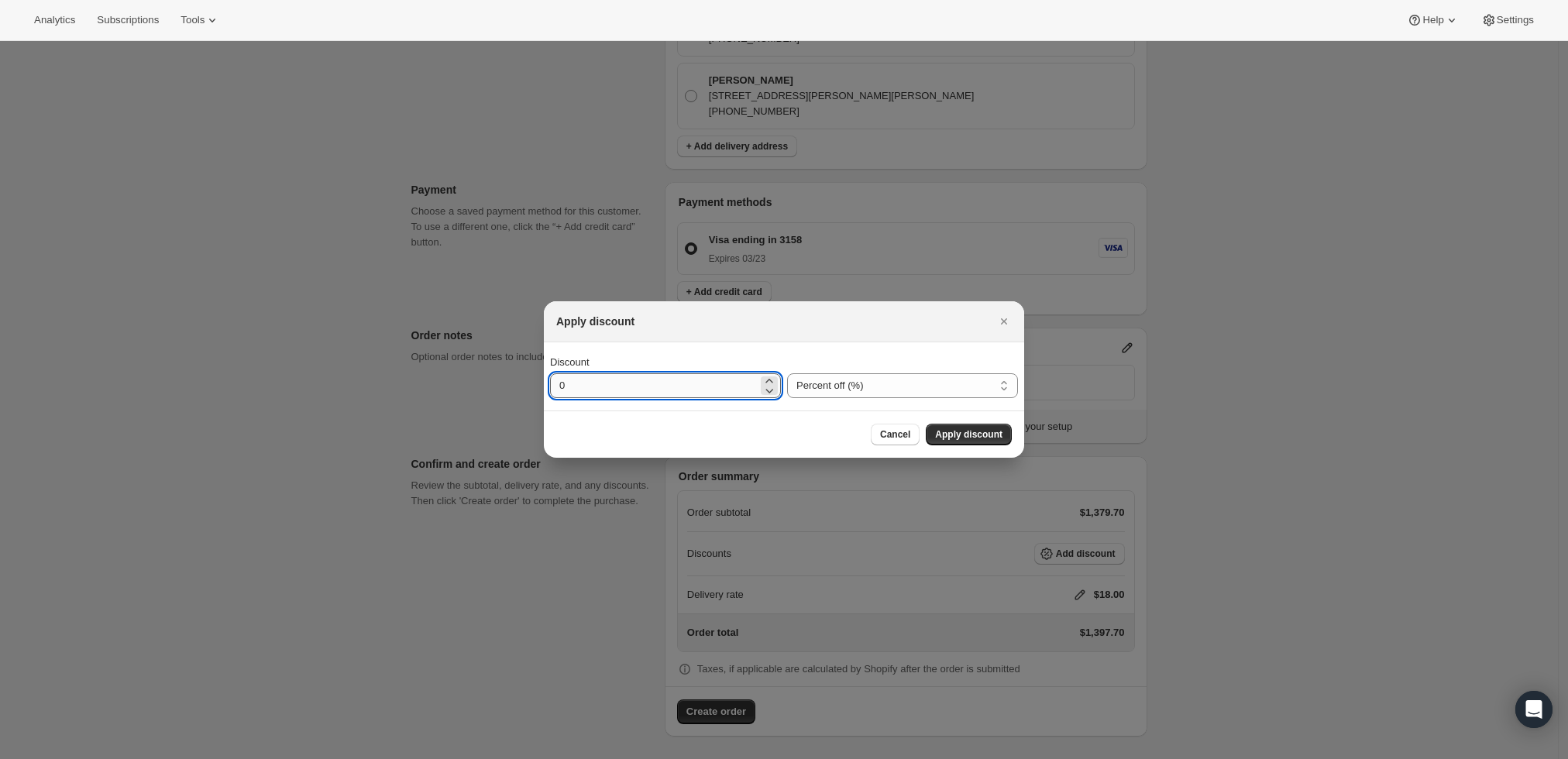
click at [692, 388] on input "0" at bounding box center [654, 386] width 208 height 25
type input "10"
click at [985, 433] on span "Apply discount" at bounding box center [969, 435] width 67 height 12
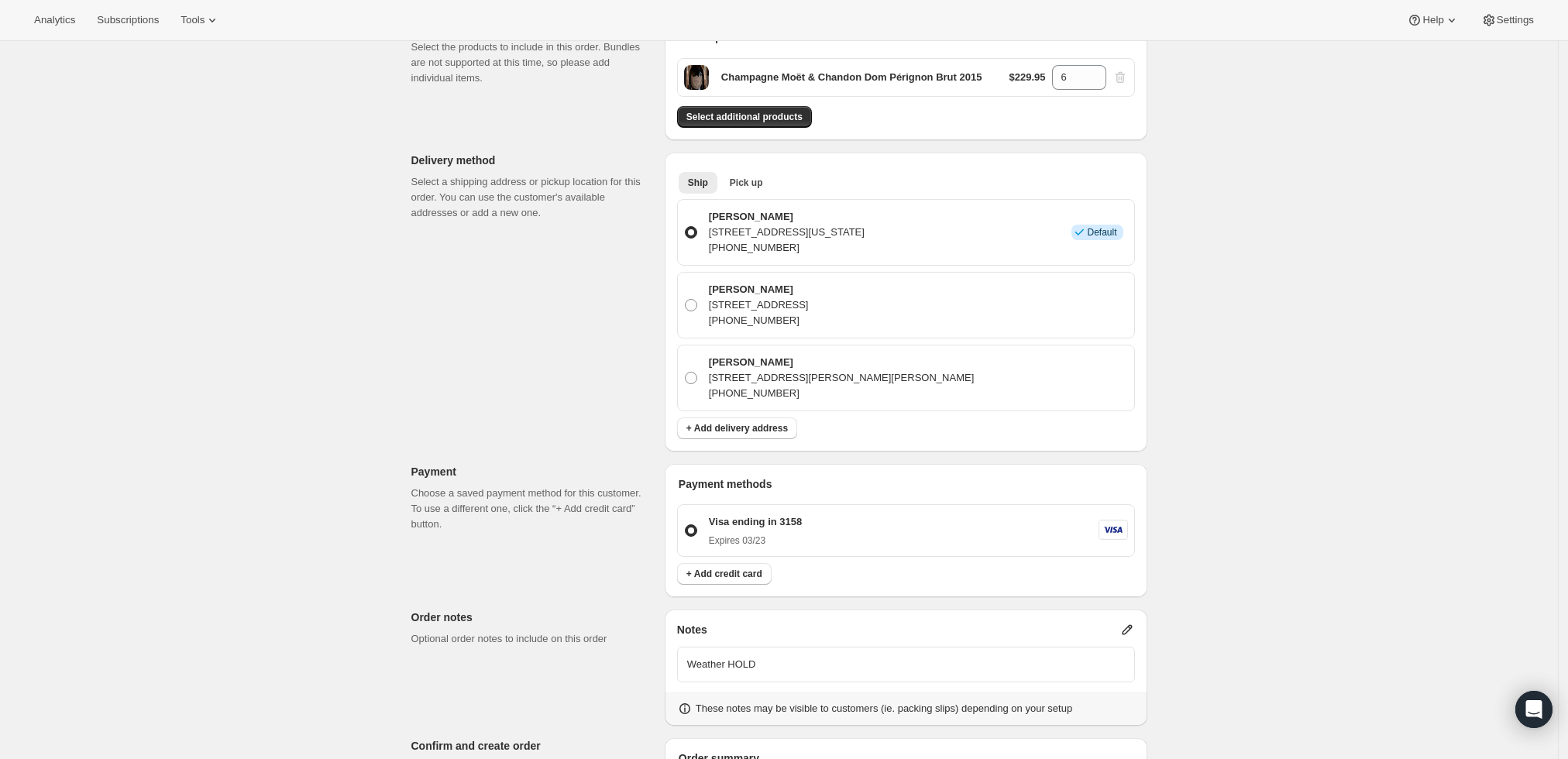
scroll to position [494, 0]
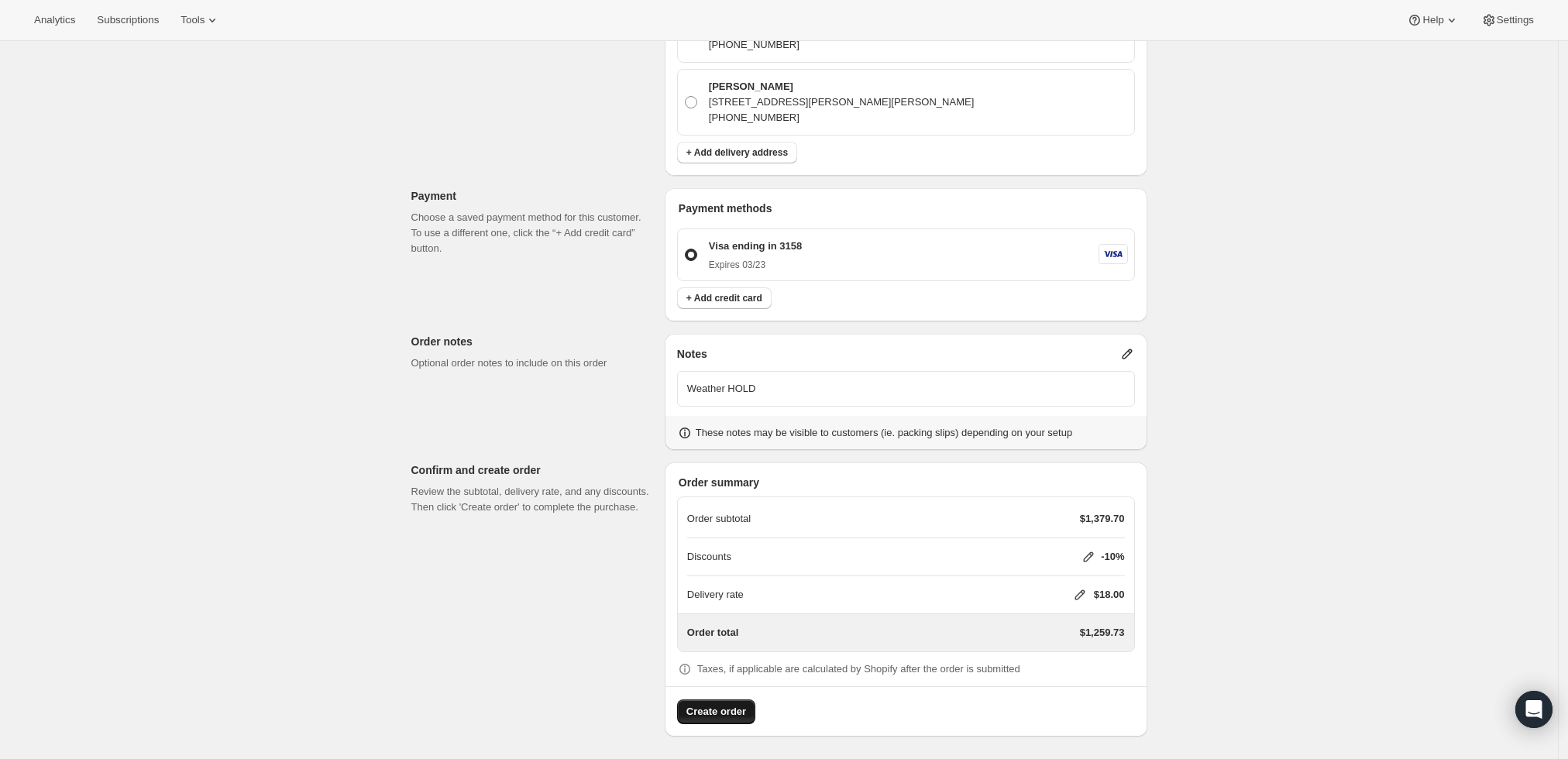
click at [707, 710] on span "Create order" at bounding box center [715, 711] width 59 height 15
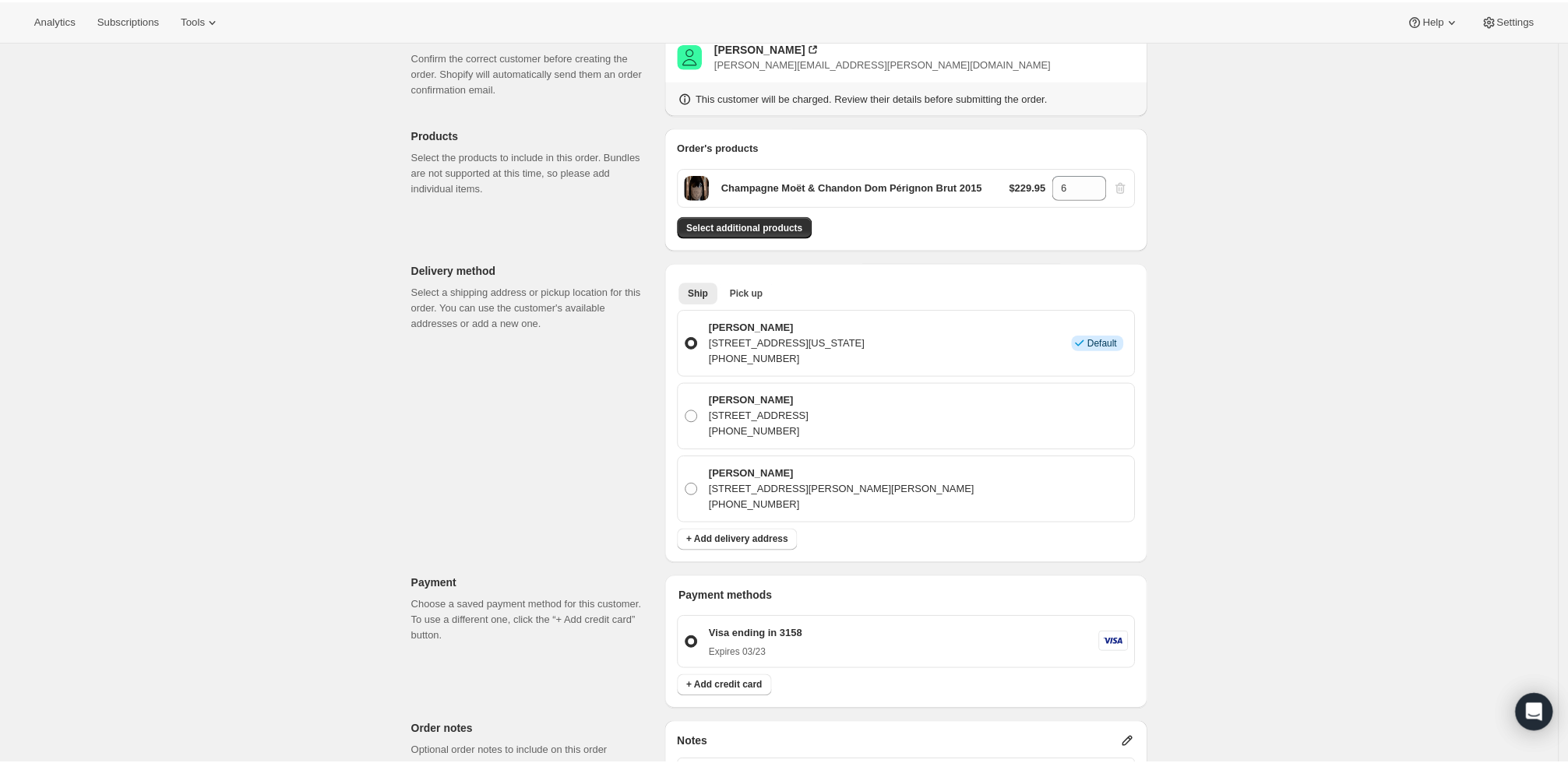
scroll to position [0, 0]
